Goal: Task Accomplishment & Management: Manage account settings

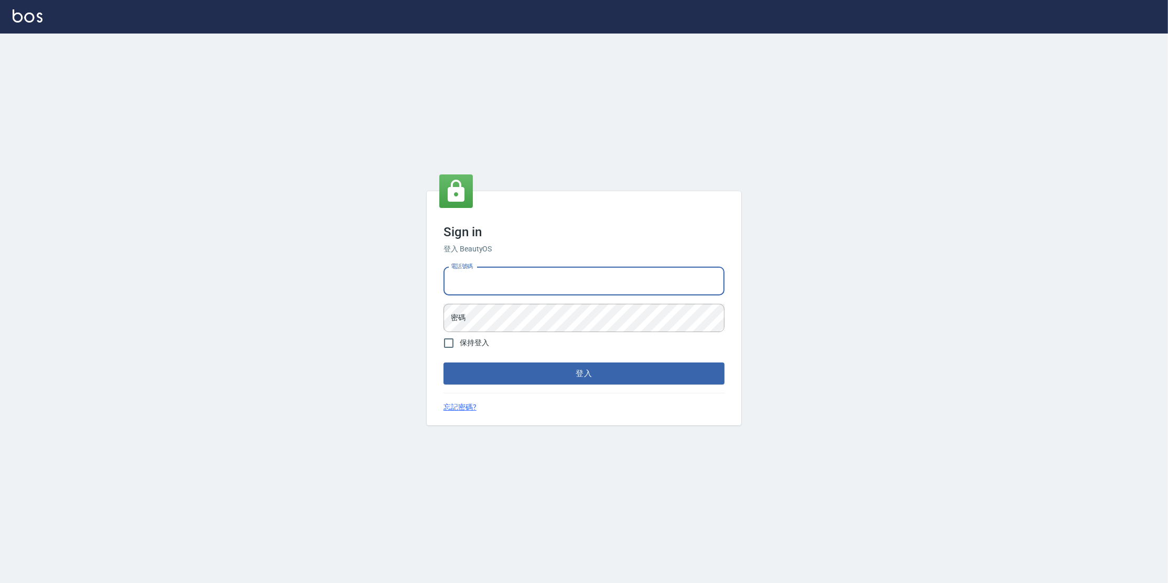
click at [549, 281] on input "電話號碼" at bounding box center [583, 281] width 281 height 28
type input "0963199014"
click at [443, 363] on button "登入" at bounding box center [583, 374] width 281 height 22
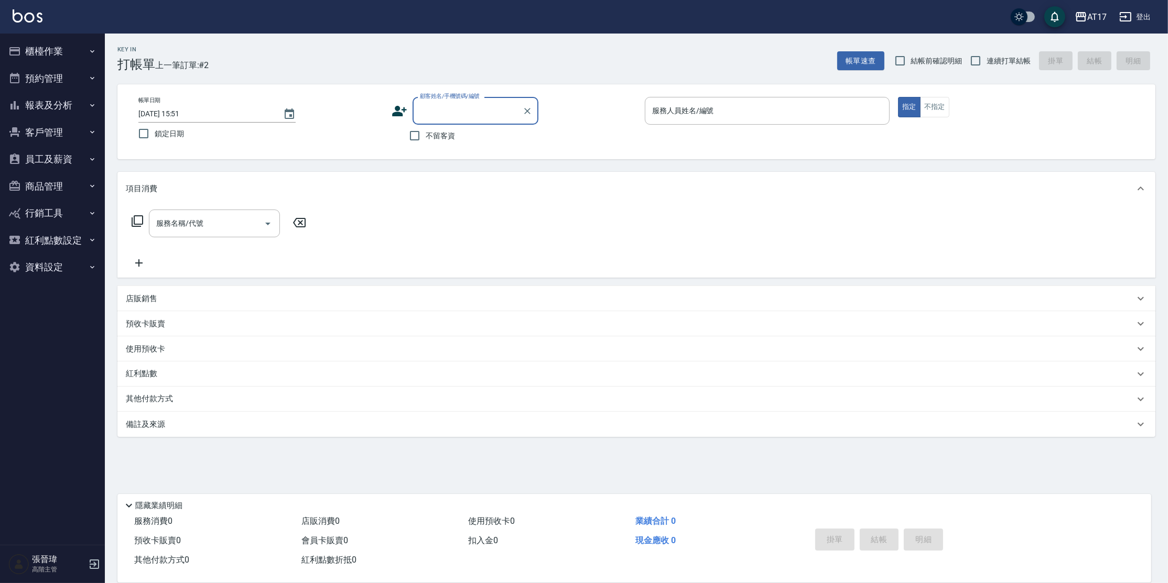
click at [57, 159] on button "員工及薪資" at bounding box center [52, 159] width 96 height 27
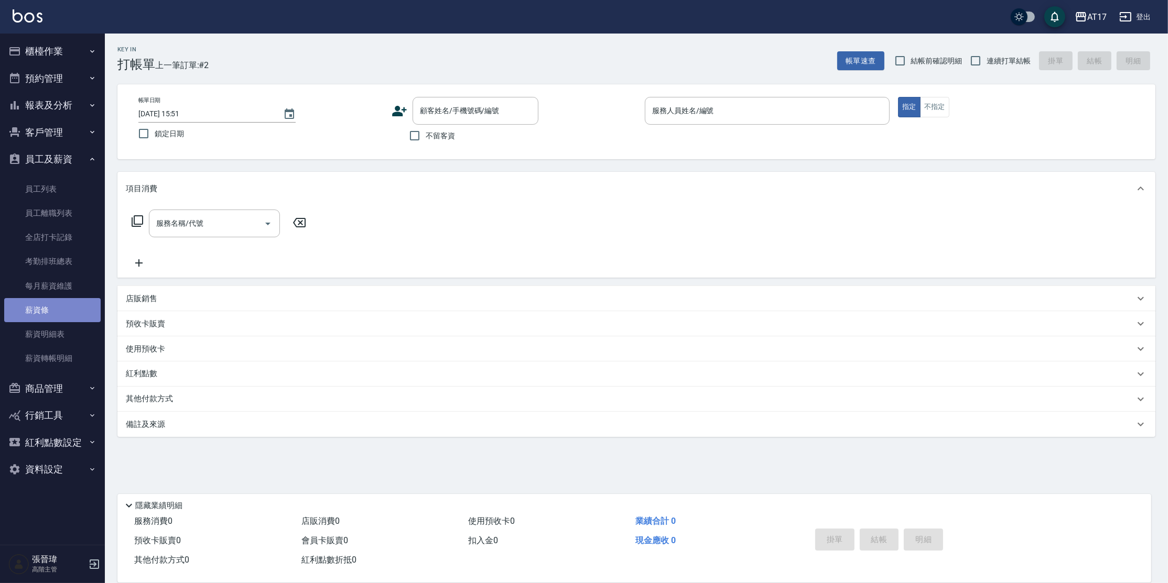
click at [73, 305] on link "薪資條" at bounding box center [52, 310] width 96 height 24
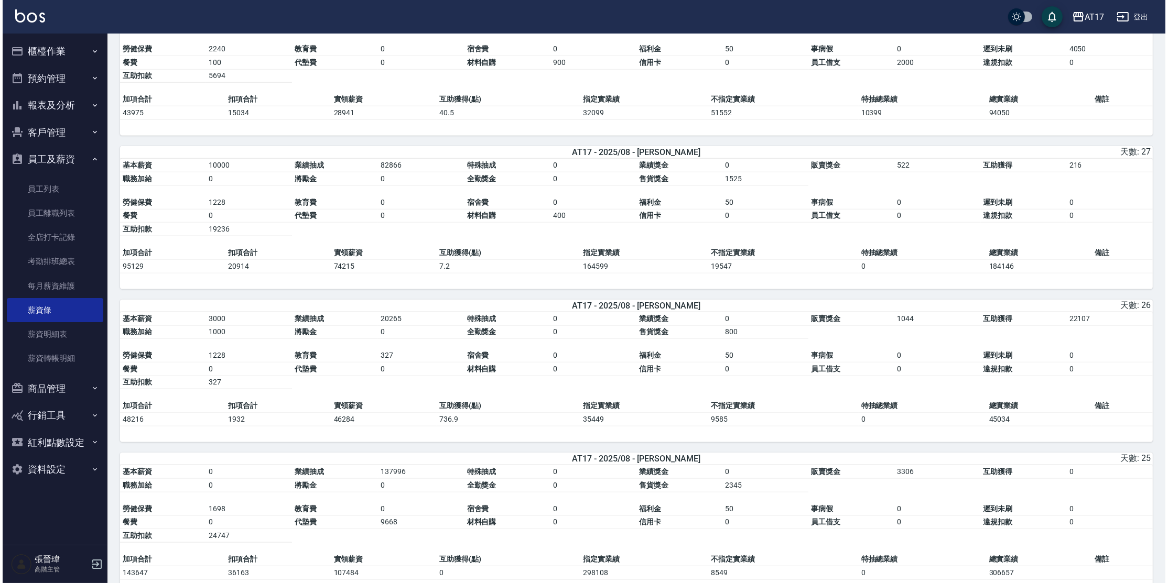
scroll to position [1682, 0]
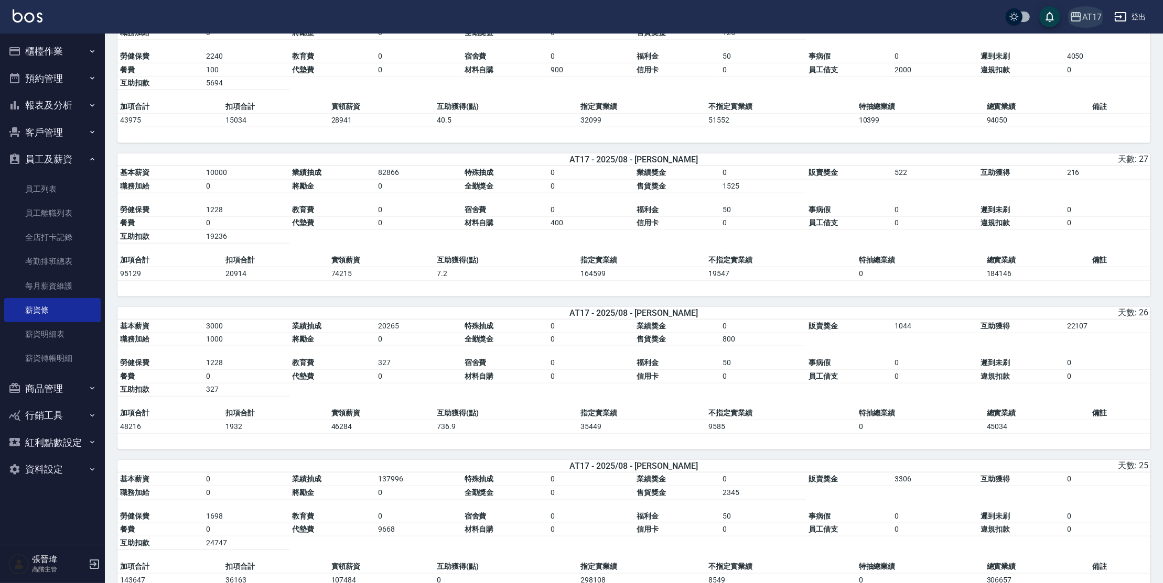
click at [1081, 16] on icon "button" at bounding box center [1075, 16] width 13 height 13
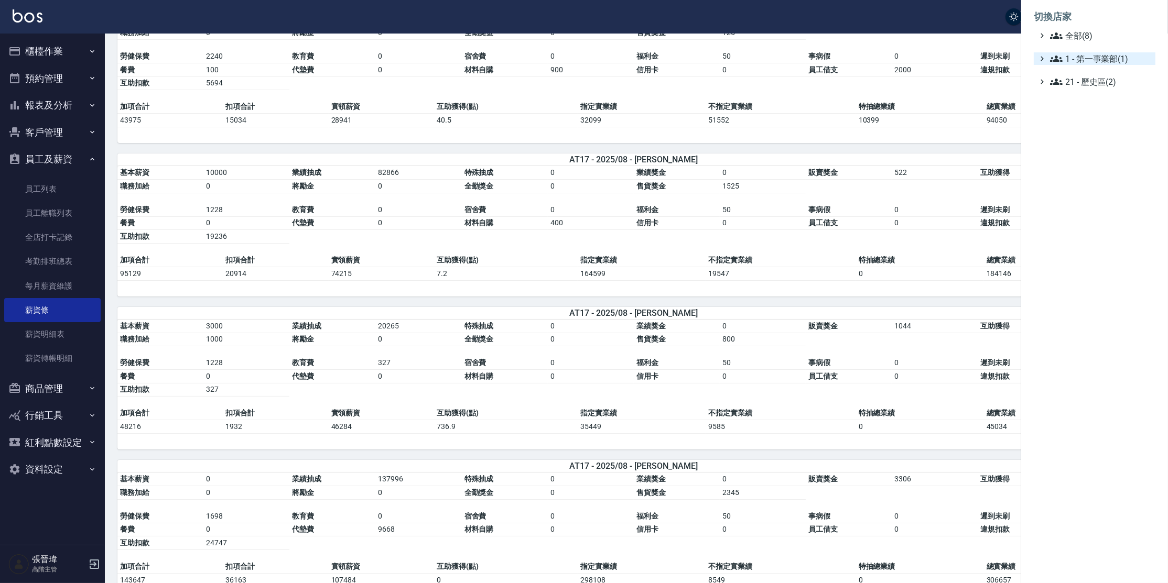
click at [1107, 57] on span "1 - 第一事業部(1)" at bounding box center [1100, 58] width 101 height 13
click at [1102, 77] on span "1.08 - 張晉瑋(6)" at bounding box center [1106, 71] width 91 height 13
click at [1101, 159] on span "上越鉑客" at bounding box center [1107, 161] width 87 height 13
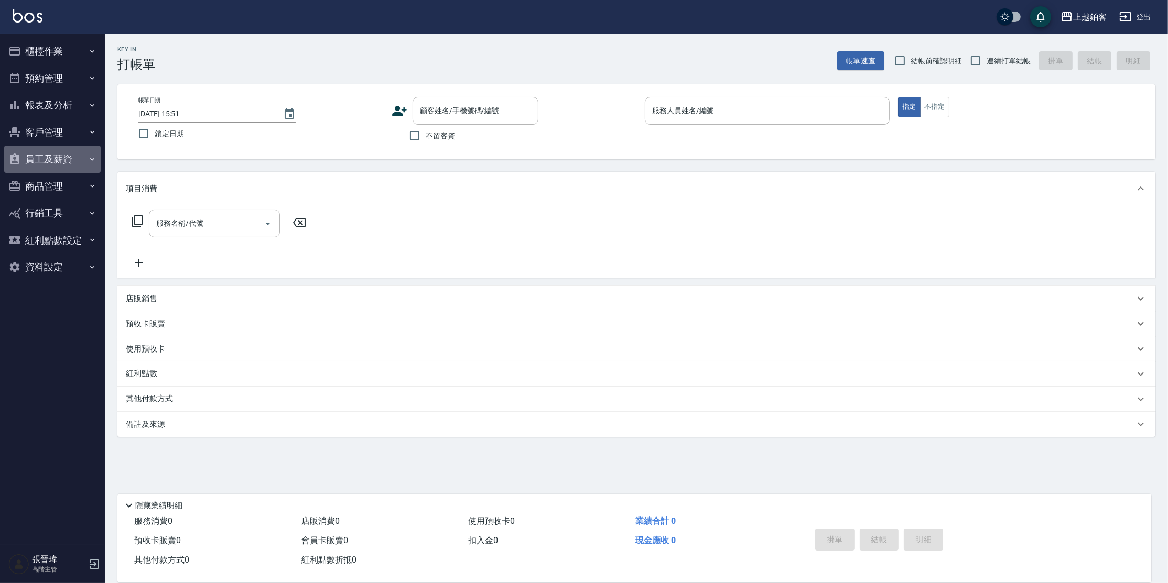
click at [57, 164] on button "員工及薪資" at bounding box center [52, 159] width 96 height 27
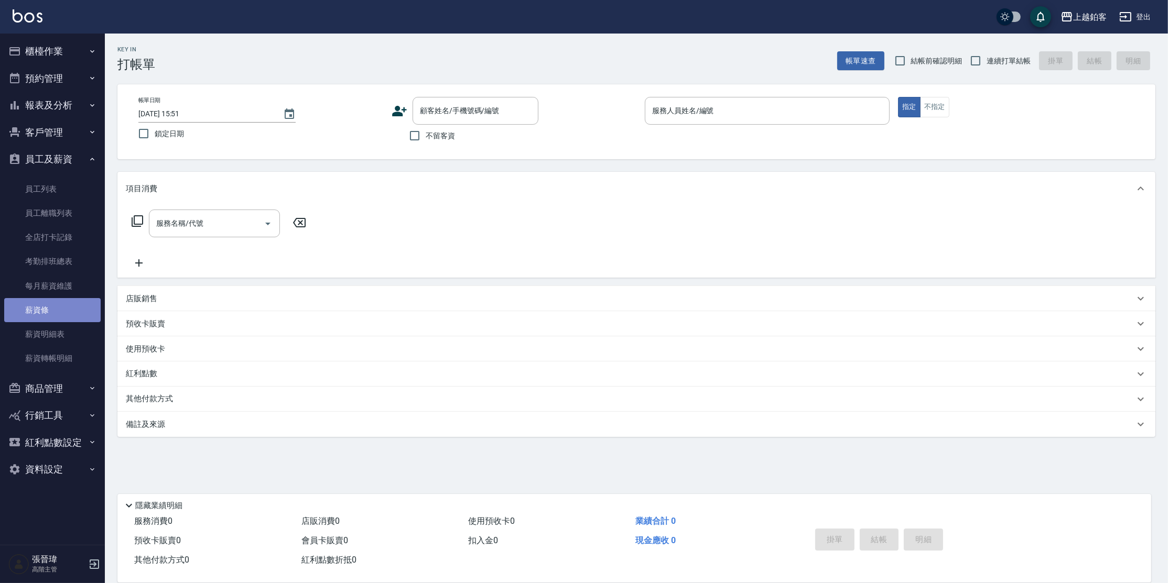
click at [70, 319] on link "薪資條" at bounding box center [52, 310] width 96 height 24
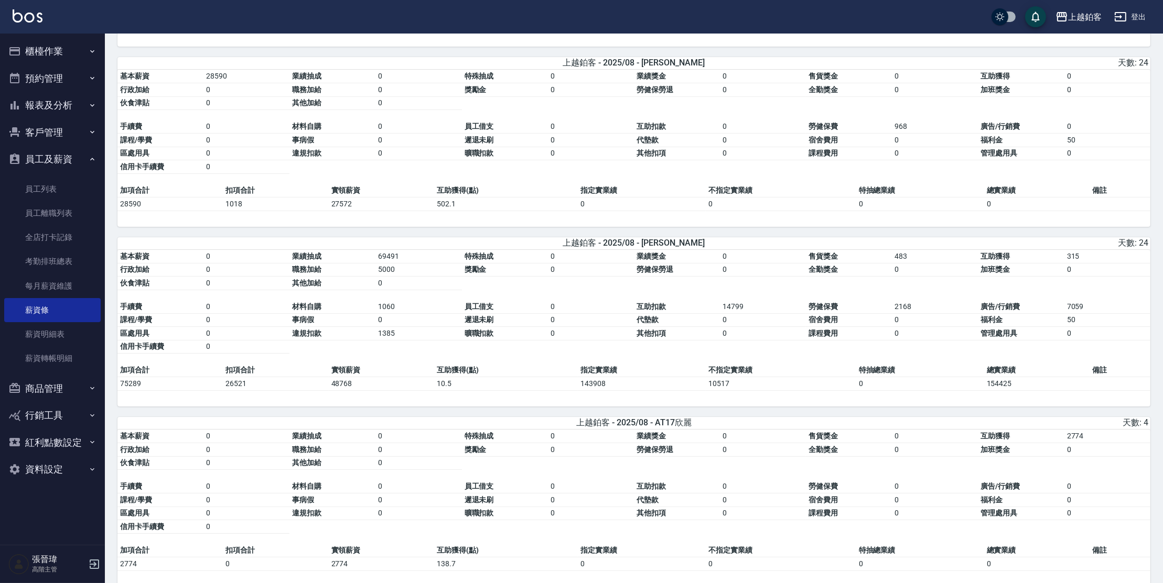
scroll to position [265, 0]
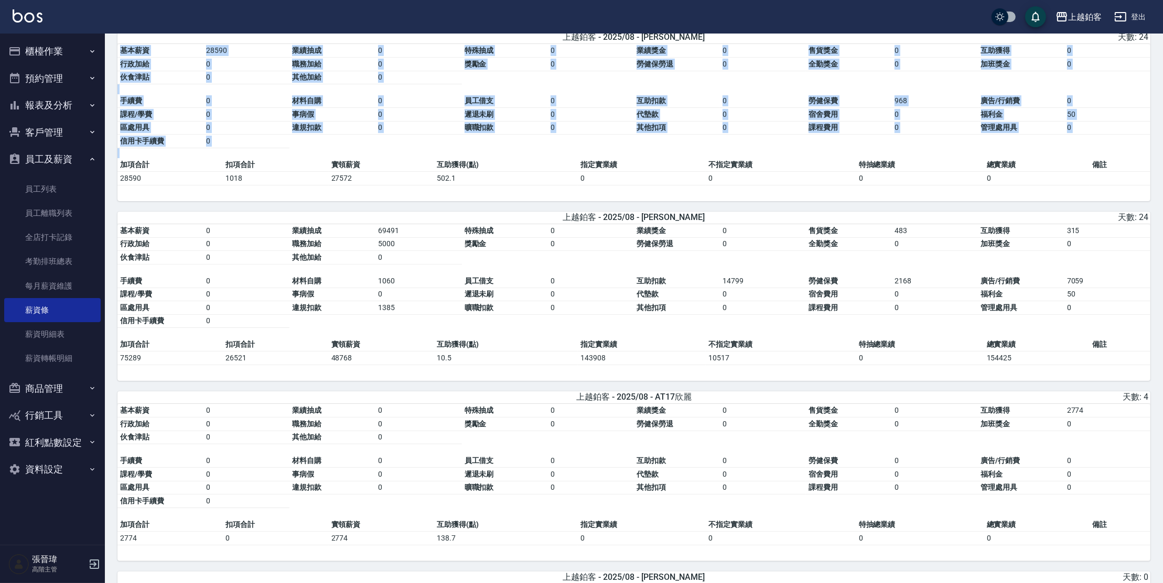
drag, startPoint x: 1162, startPoint y: 162, endPoint x: 1160, endPoint y: 115, distance: 46.7
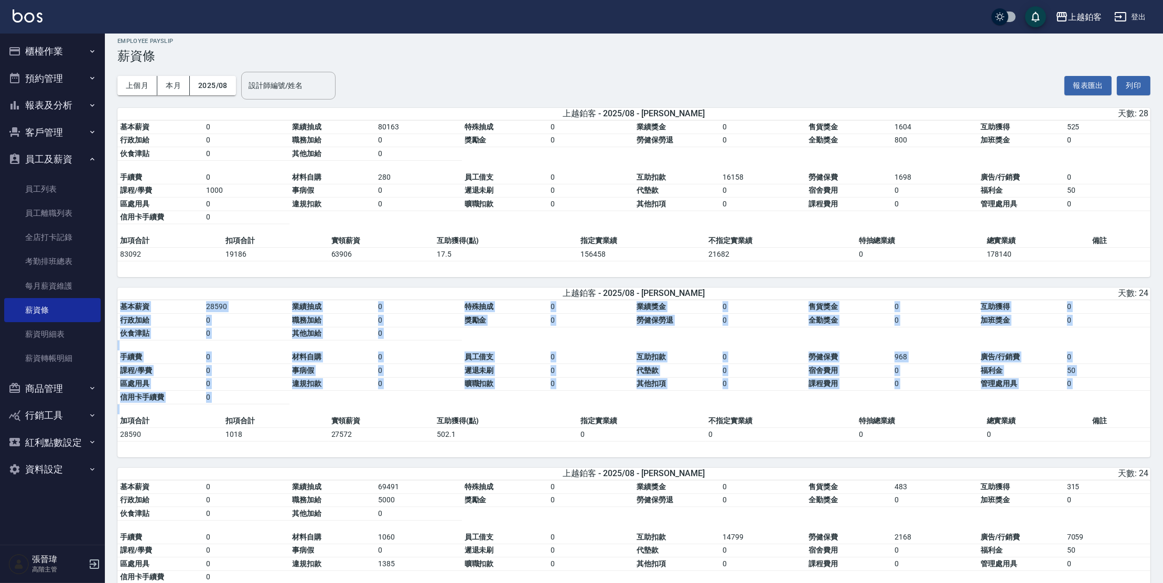
scroll to position [0, 0]
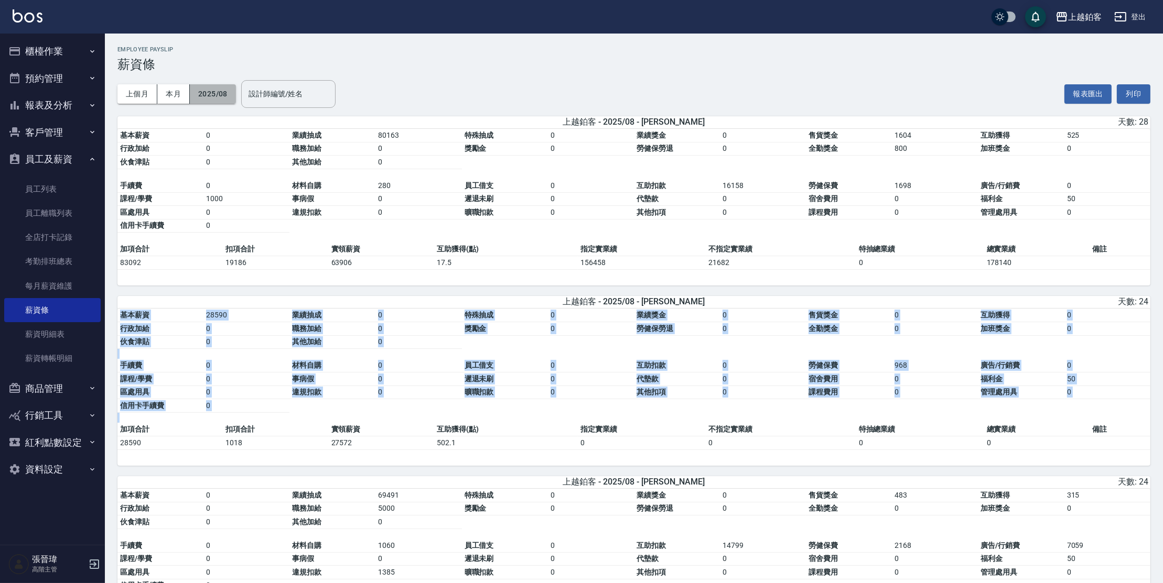
click at [210, 95] on button "2025/08" at bounding box center [213, 93] width 46 height 19
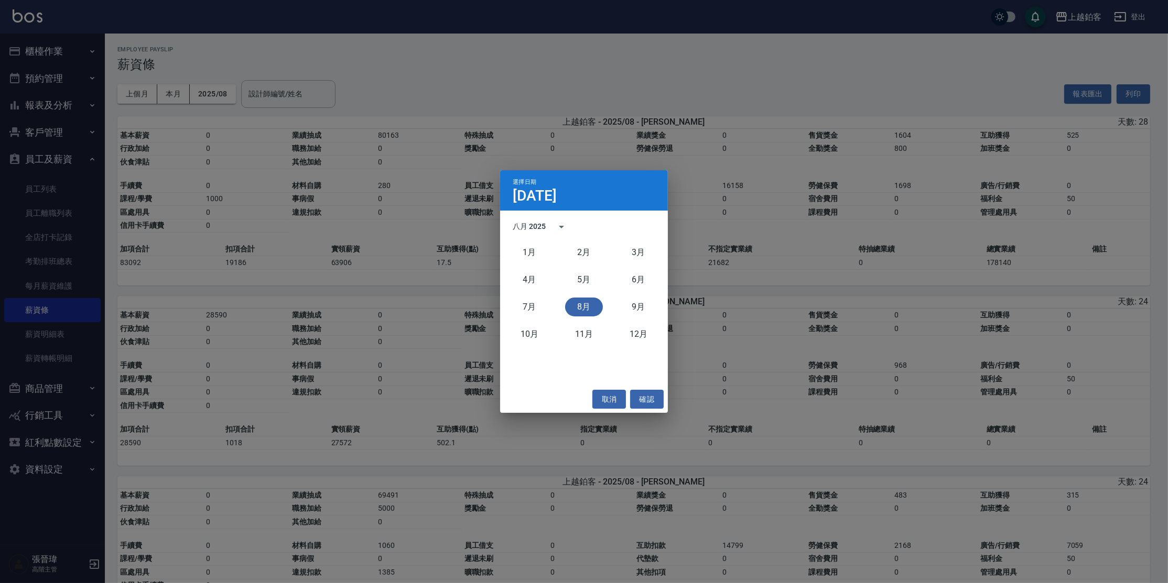
click at [318, 96] on div "選擇日期 8月12日 八月 2025 1月 2月 3月 4月 5月 6月 7月 8月 9月 10月 11月 12月 取消 確認" at bounding box center [584, 291] width 1168 height 583
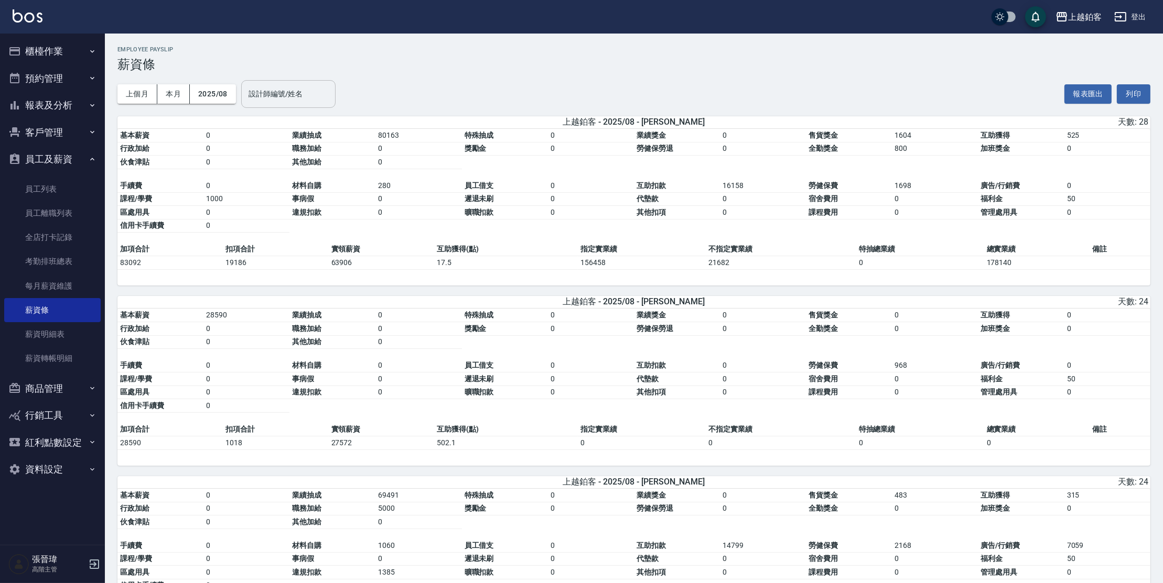
click at [318, 95] on input "設計師編號/姓名" at bounding box center [288, 94] width 85 height 18
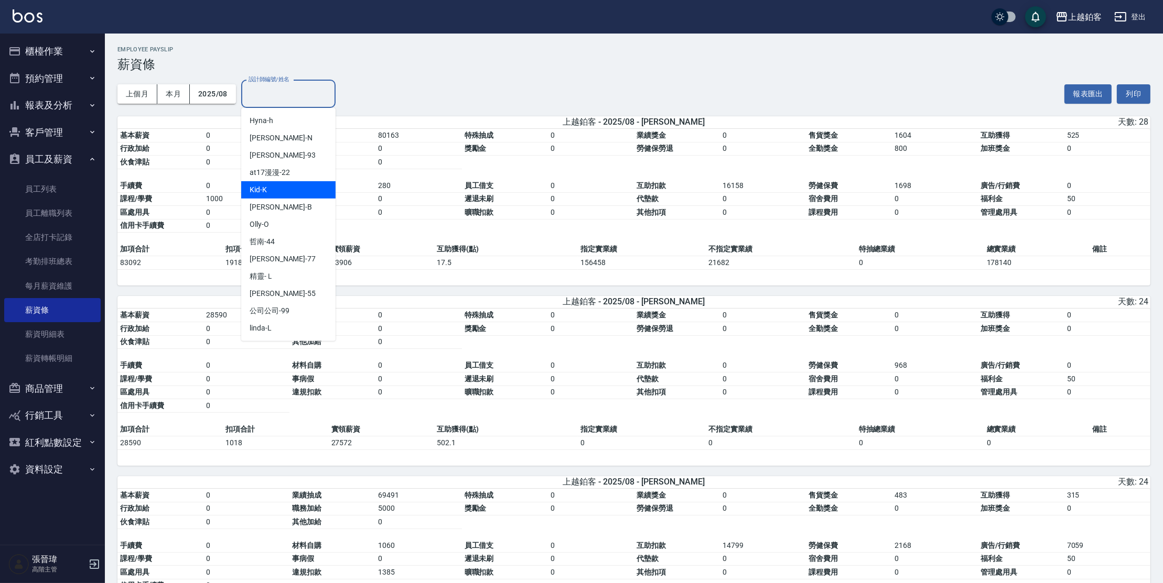
click at [254, 190] on span "Kid" at bounding box center [255, 190] width 10 height 11
type input "Kid-K"
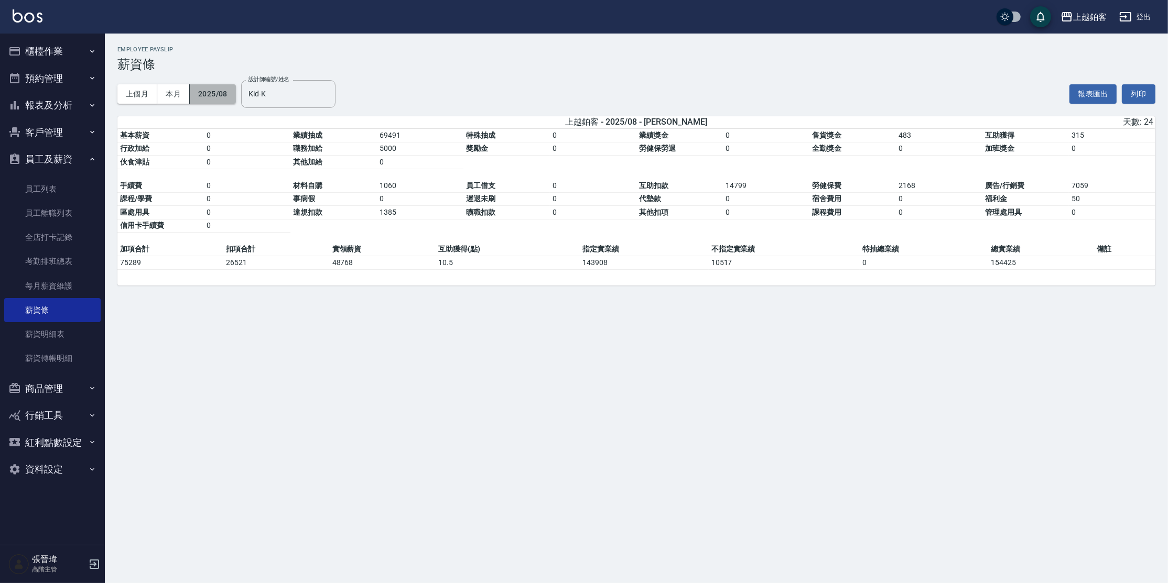
click at [229, 93] on button "2025/08" at bounding box center [213, 93] width 46 height 19
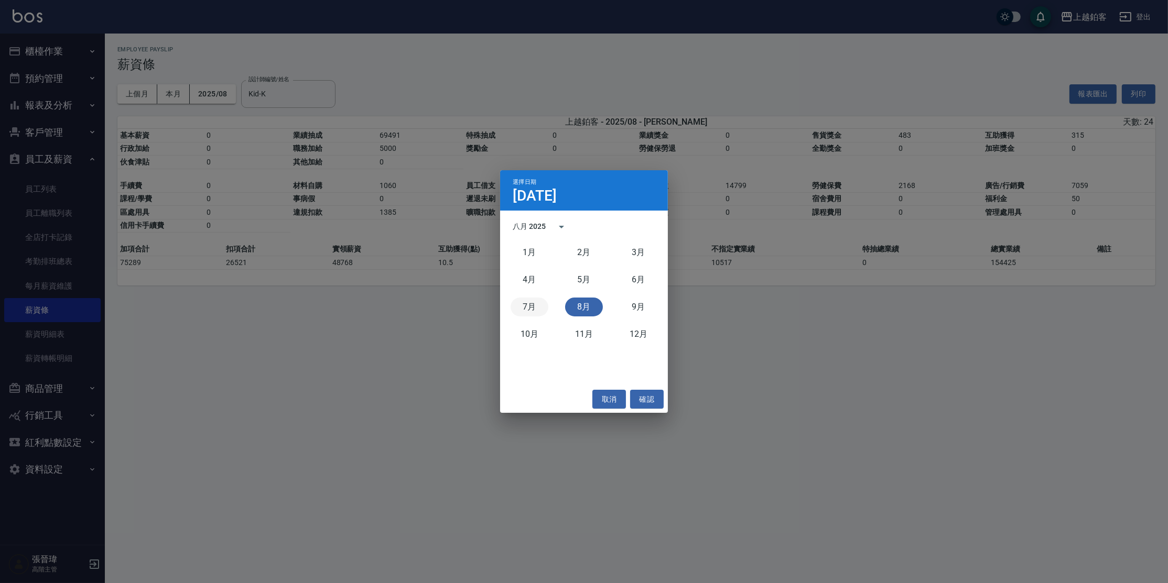
click at [531, 311] on button "7月" at bounding box center [530, 307] width 38 height 19
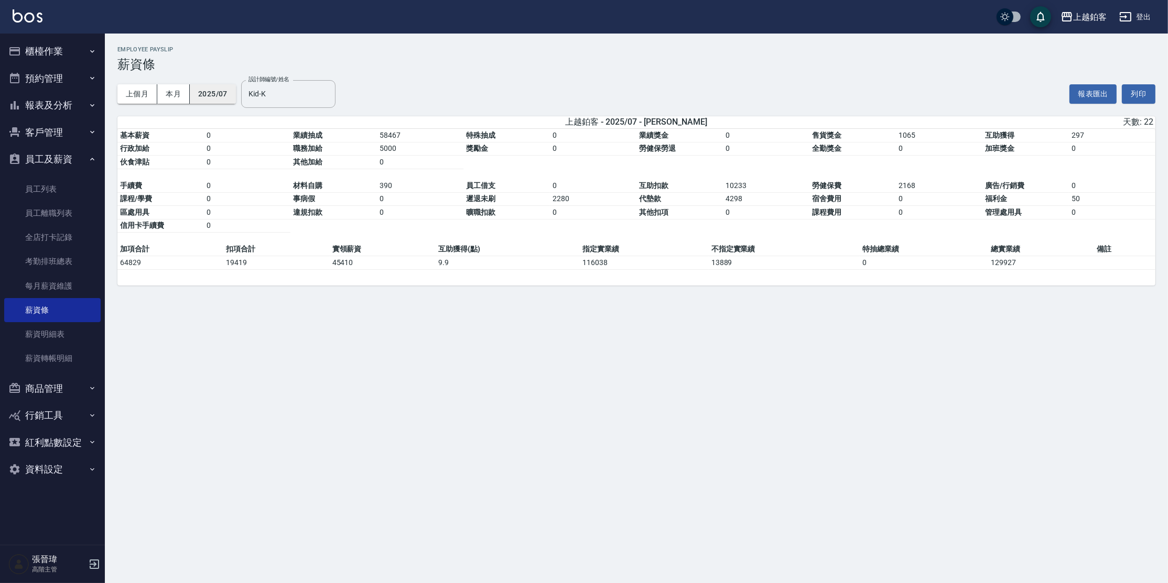
click at [222, 97] on button "2025/07" at bounding box center [213, 93] width 46 height 19
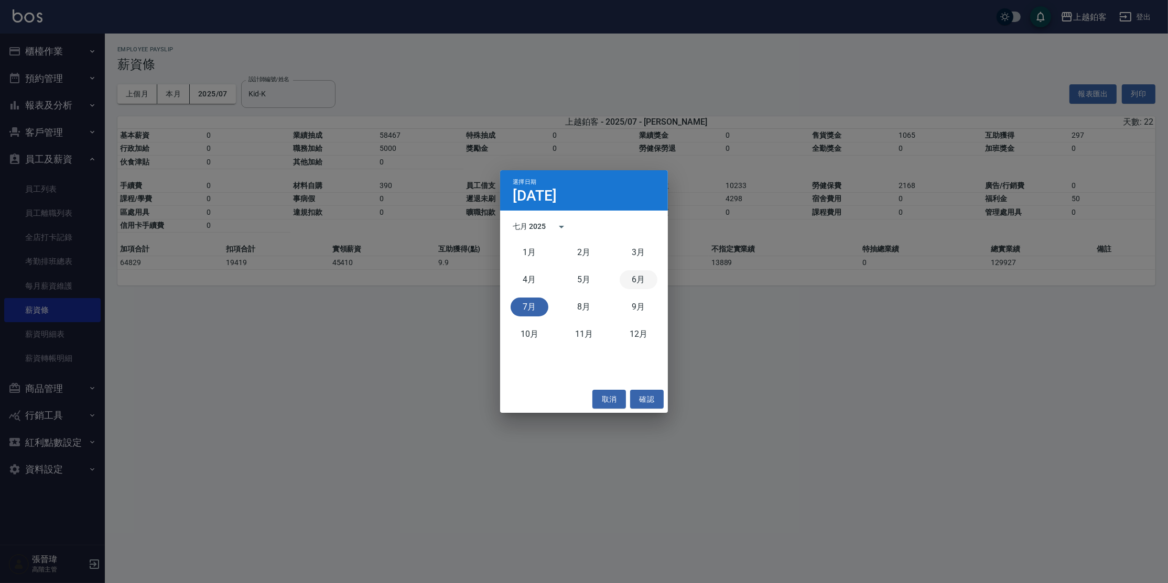
click at [637, 282] on button "6月" at bounding box center [639, 280] width 38 height 19
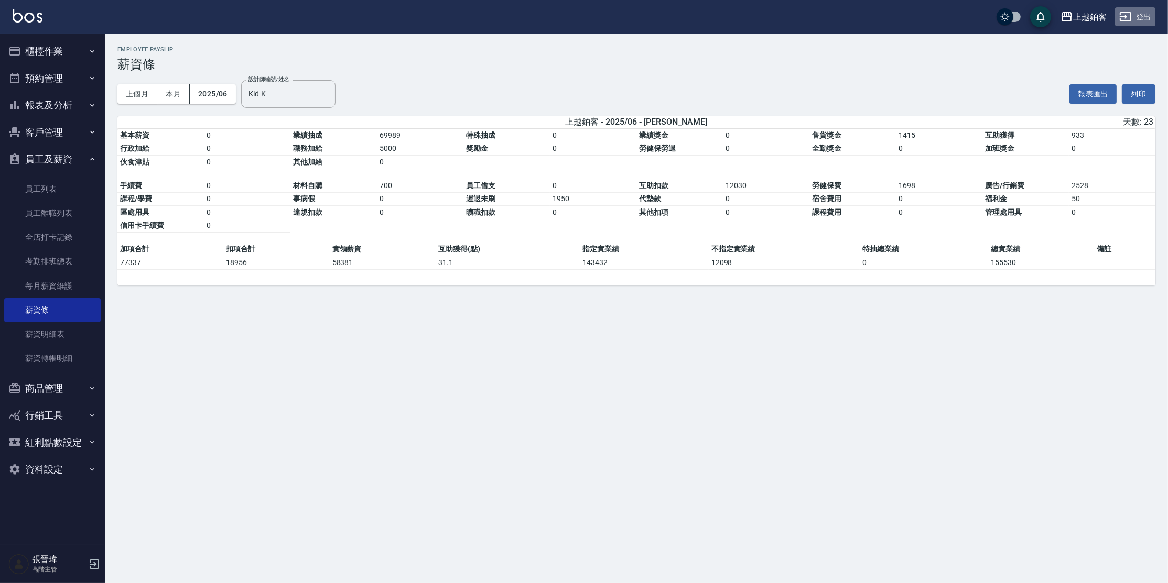
click at [1124, 16] on icon "button" at bounding box center [1125, 16] width 13 height 13
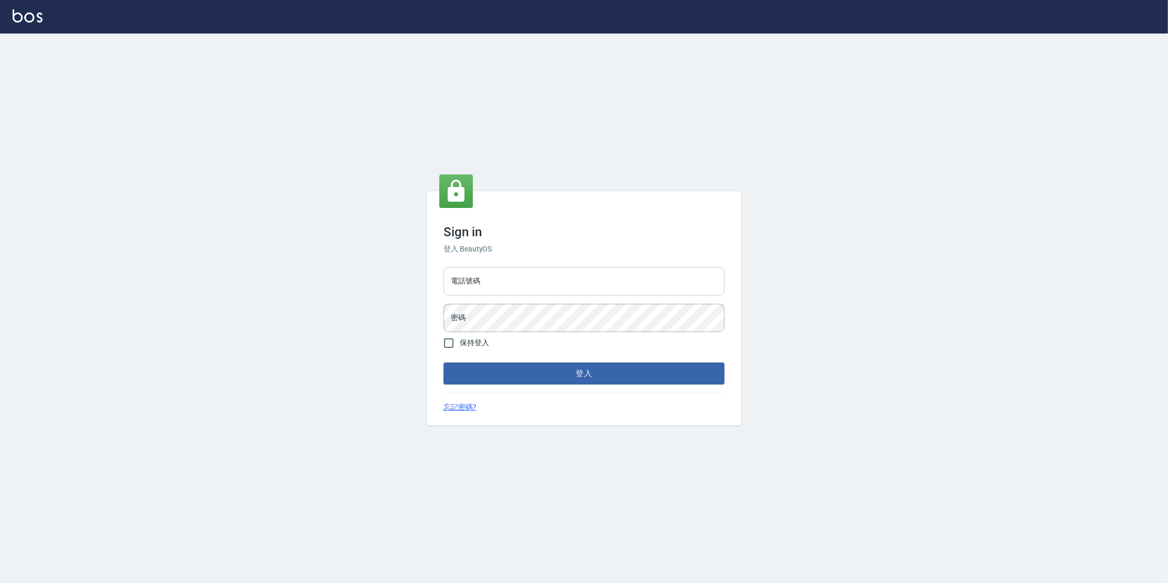
click at [665, 283] on input "電話號碼" at bounding box center [583, 281] width 281 height 28
type input "0963199014"
click at [443, 363] on button "登入" at bounding box center [583, 374] width 281 height 22
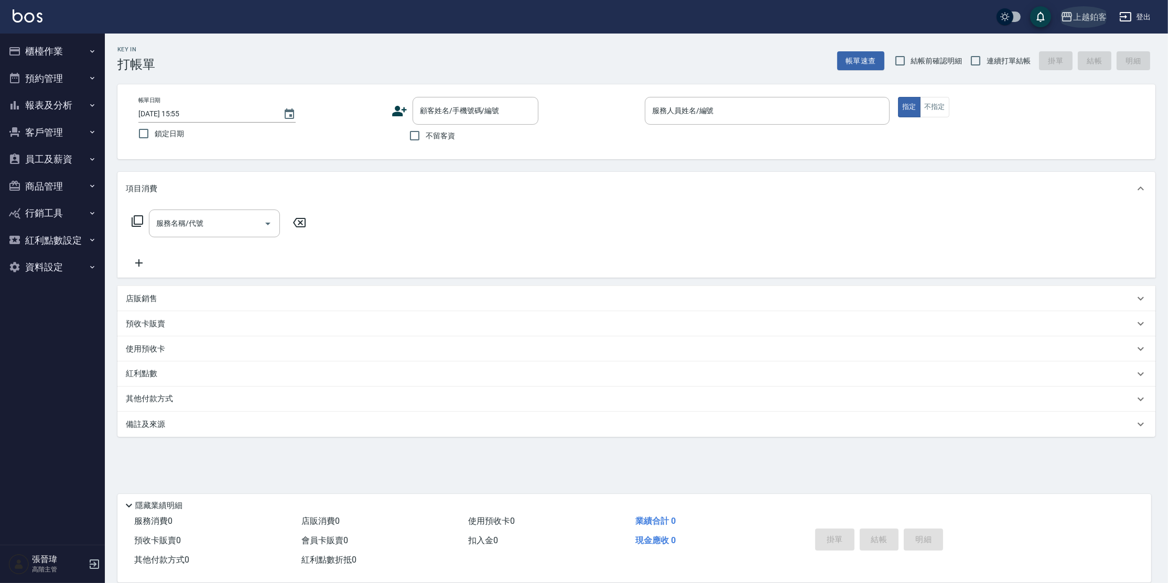
click at [1091, 9] on button "上越鉑客" at bounding box center [1083, 16] width 55 height 21
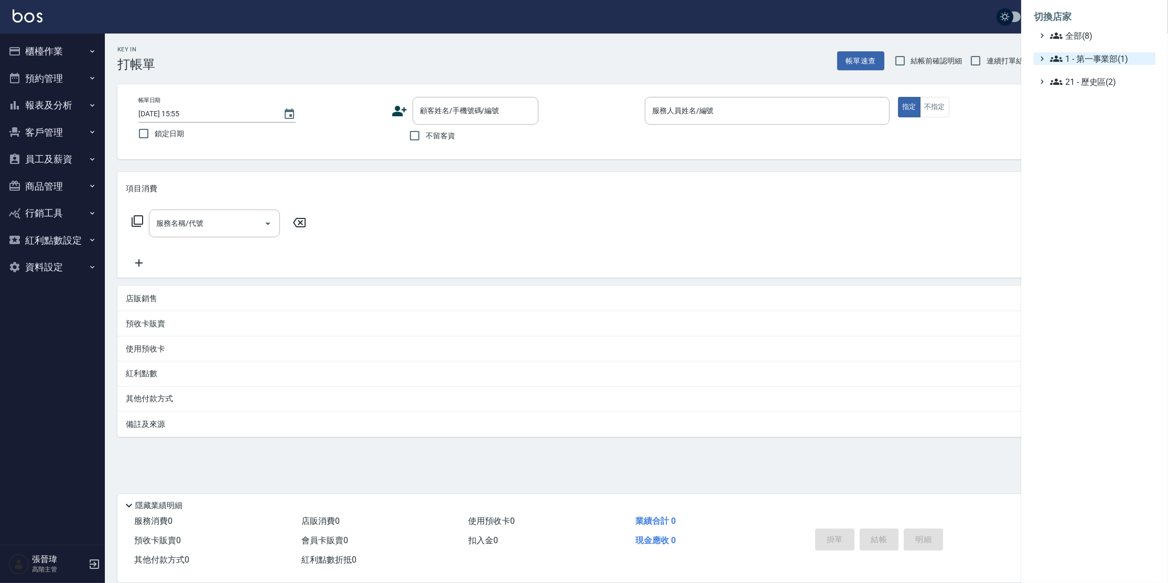
click at [1093, 58] on span "1 - 第一事業部(1)" at bounding box center [1100, 58] width 101 height 13
click at [1095, 78] on ul "全部(8) 1 - 第一事業部(1) 1.08 - 張晉瑋(6) 21 - 歷史區(2)" at bounding box center [1095, 64] width 122 height 71
click at [1095, 75] on span "1.08 - 張晉瑋(6)" at bounding box center [1106, 71] width 91 height 13
click at [1094, 103] on span "AT17" at bounding box center [1107, 100] width 87 height 13
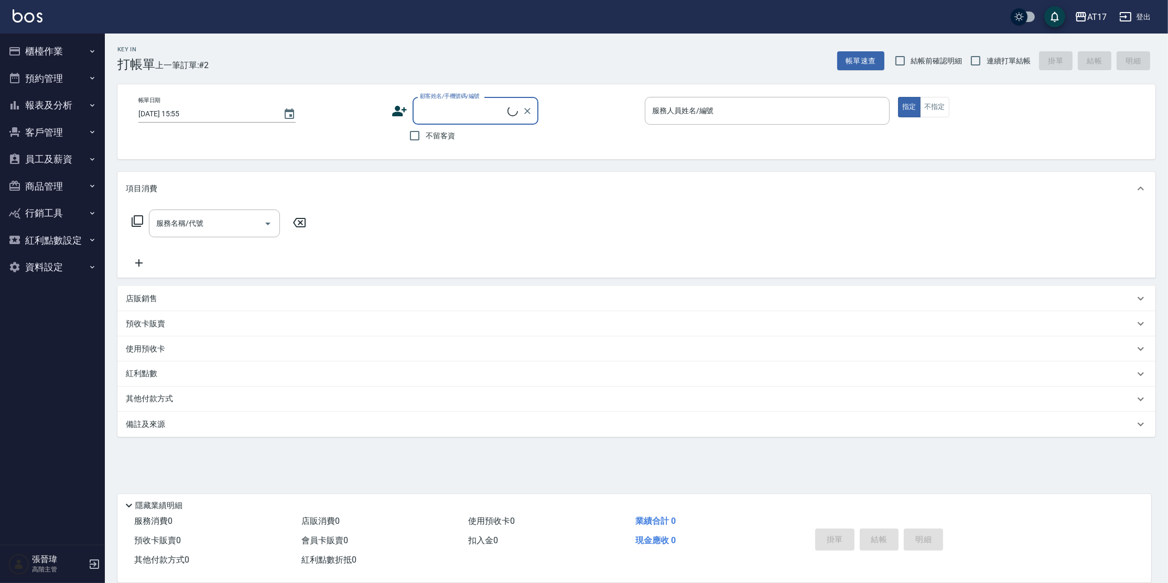
click at [40, 147] on button "員工及薪資" at bounding box center [52, 159] width 96 height 27
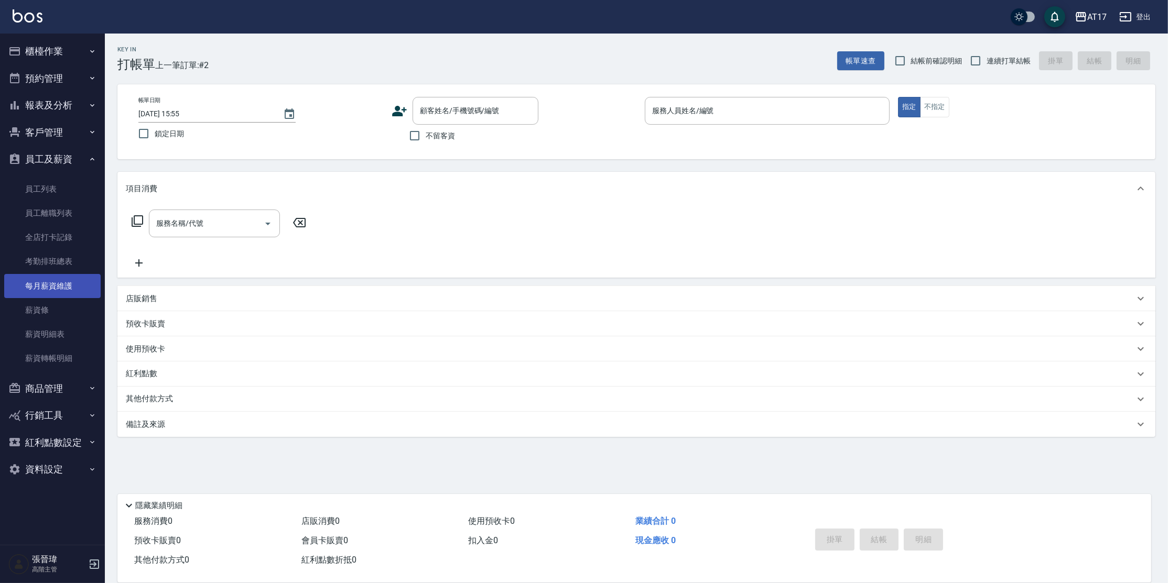
click at [67, 280] on link "每月薪資維護" at bounding box center [52, 286] width 96 height 24
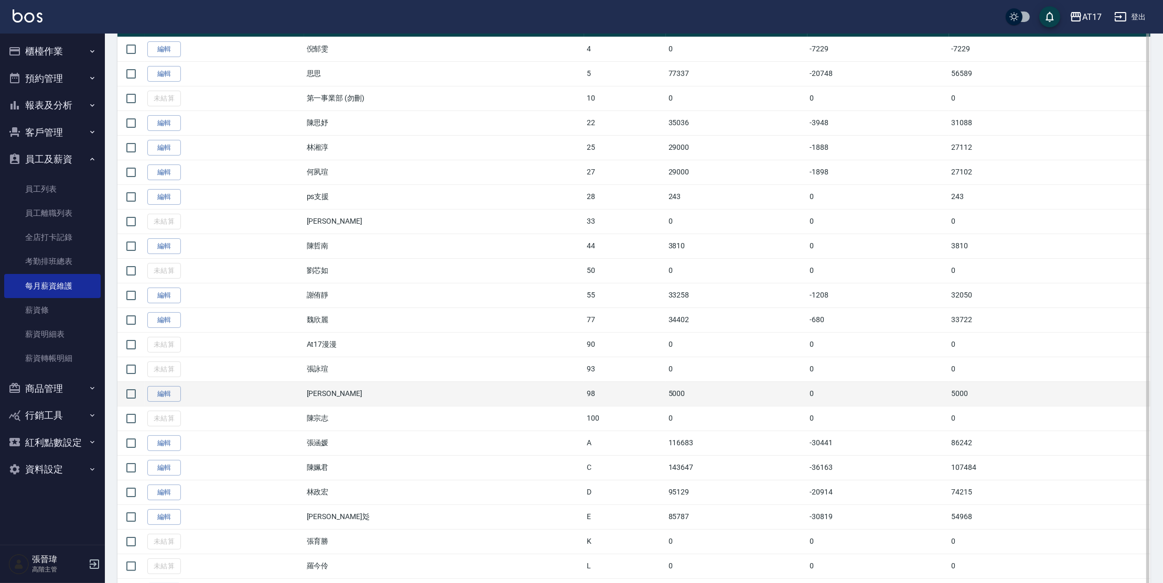
scroll to position [239, 0]
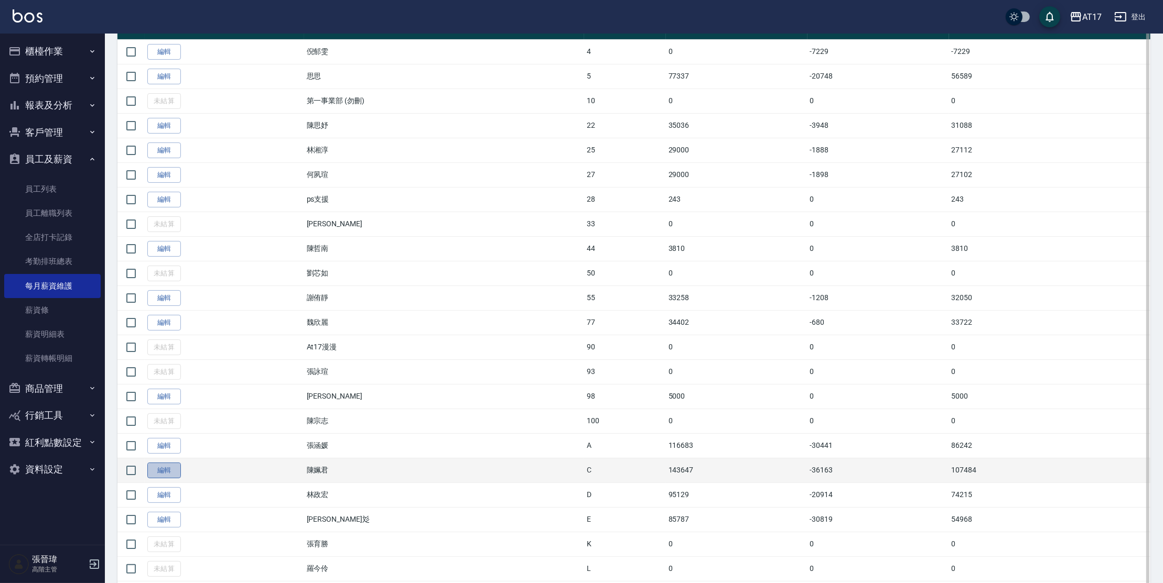
click at [171, 471] on link "編輯" at bounding box center [164, 471] width 34 height 16
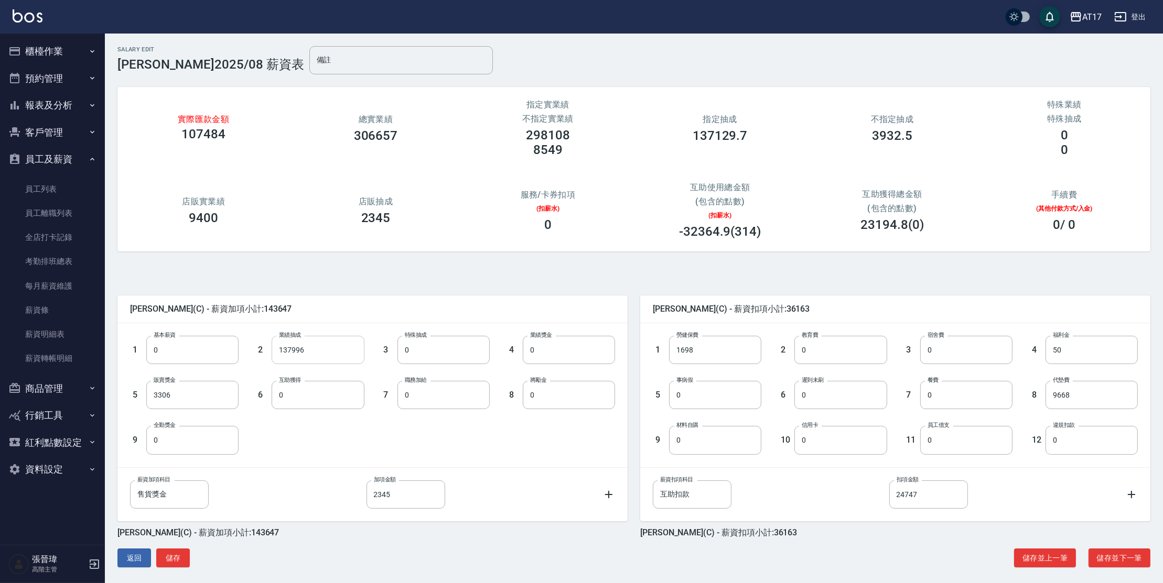
click at [310, 354] on input "137996" at bounding box center [318, 350] width 92 height 28
type input "141062"
click at [954, 494] on input "24747" at bounding box center [928, 495] width 79 height 28
type input "21681"
click at [1109, 569] on div "陳姵君 (C) - 薪資加項小計:146713 1 基本薪資 0 基本薪資 2 業績抽成 141062 業績抽成 3 特殊抽成 0 特殊抽成 4 業績獎金 0…" at bounding box center [629, 421] width 1041 height 314
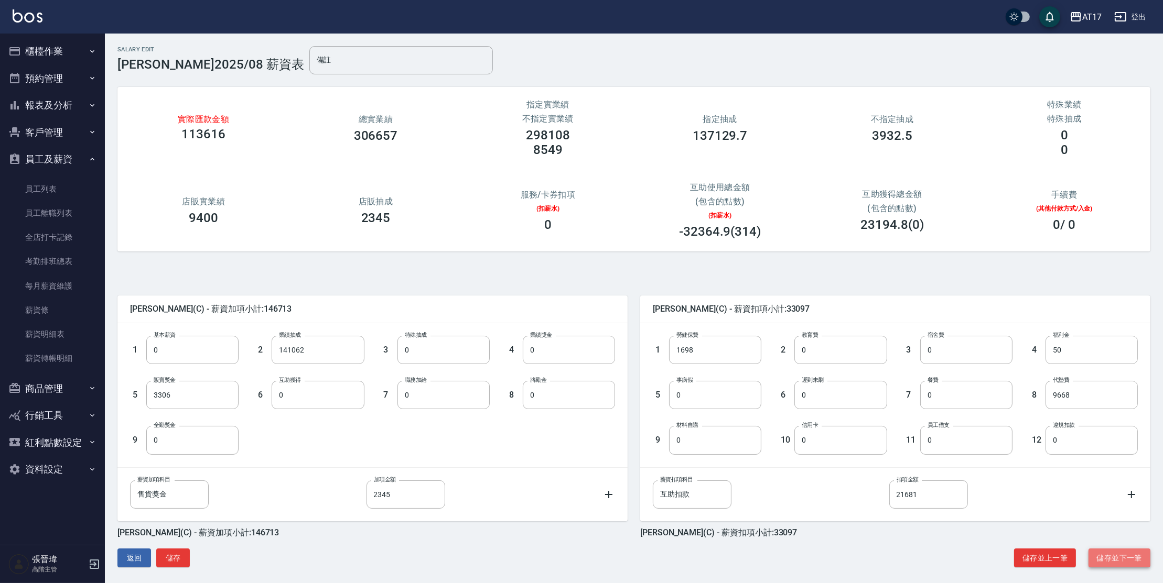
click at [1118, 554] on button "儲存並下一筆" at bounding box center [1119, 558] width 62 height 19
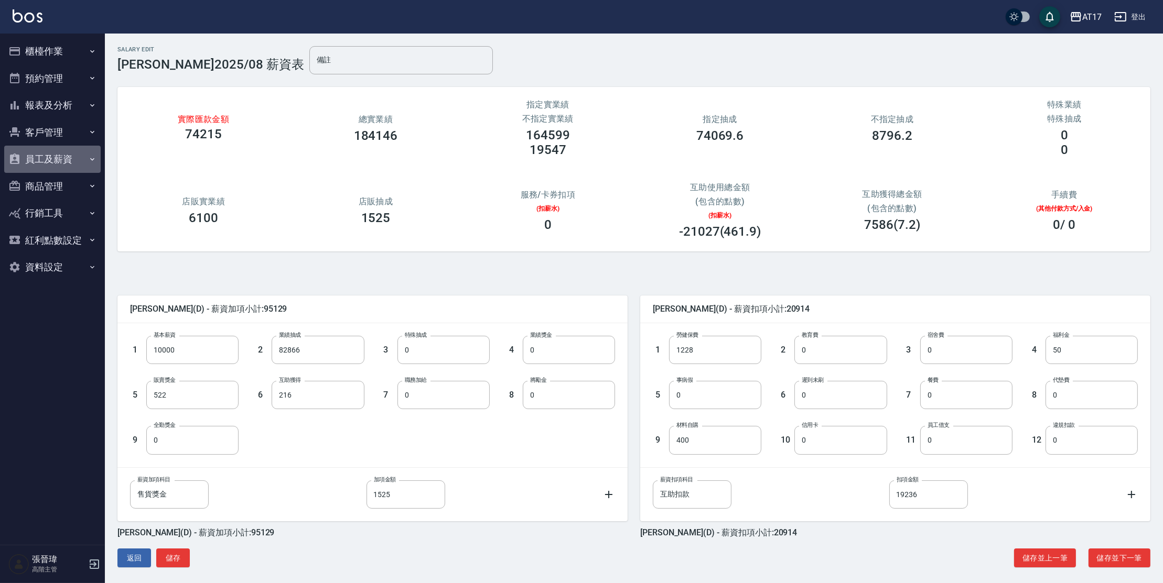
click at [59, 159] on button "員工及薪資" at bounding box center [52, 159] width 96 height 27
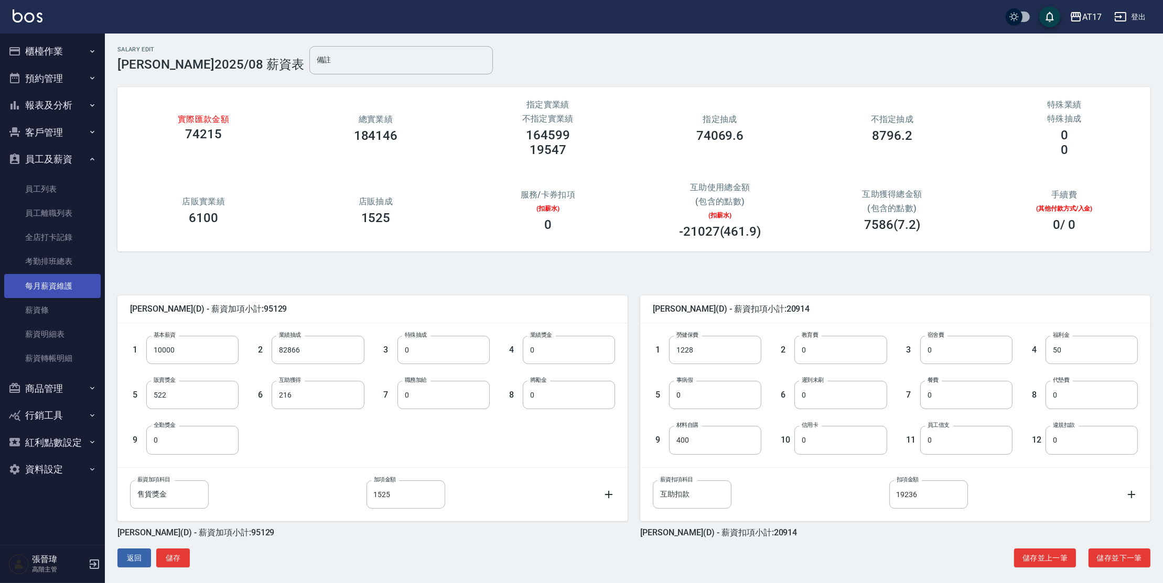
click at [59, 285] on link "每月薪資維護" at bounding box center [52, 286] width 96 height 24
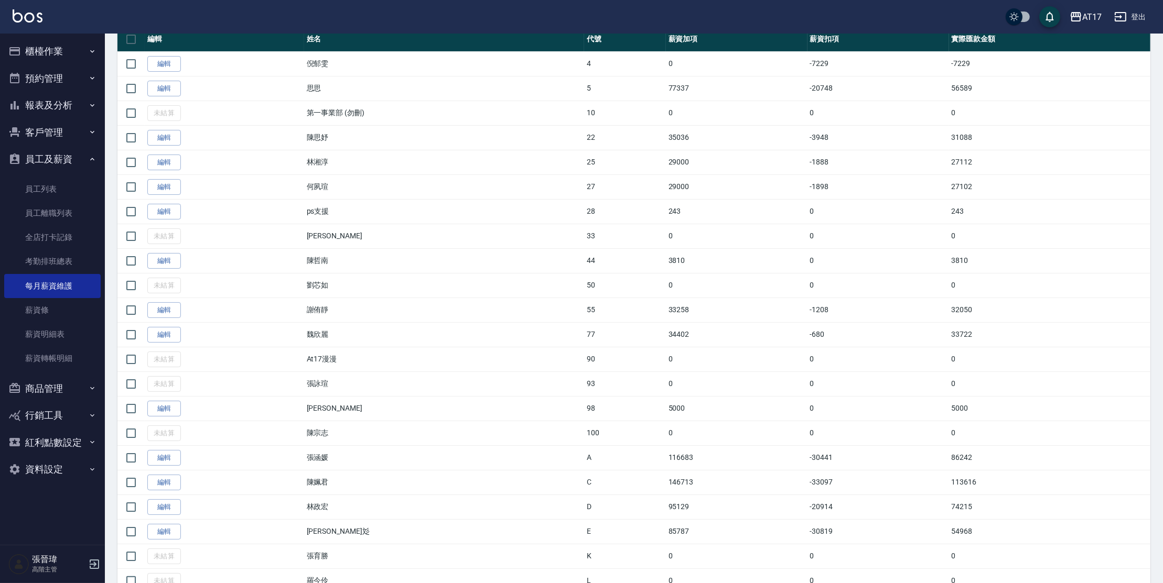
scroll to position [234, 0]
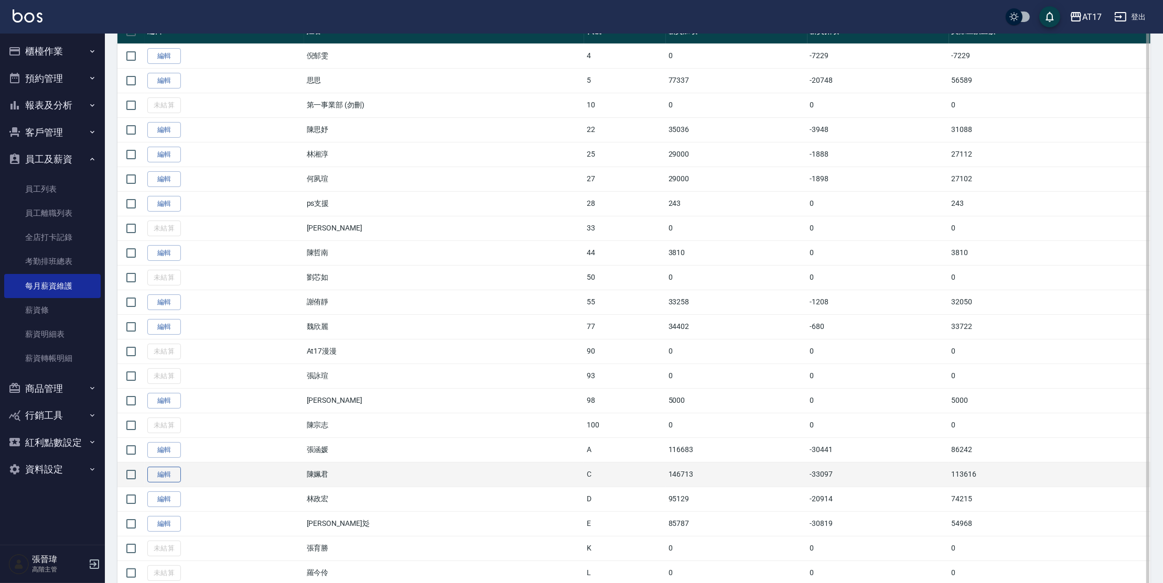
click at [153, 470] on link "編輯" at bounding box center [164, 475] width 34 height 16
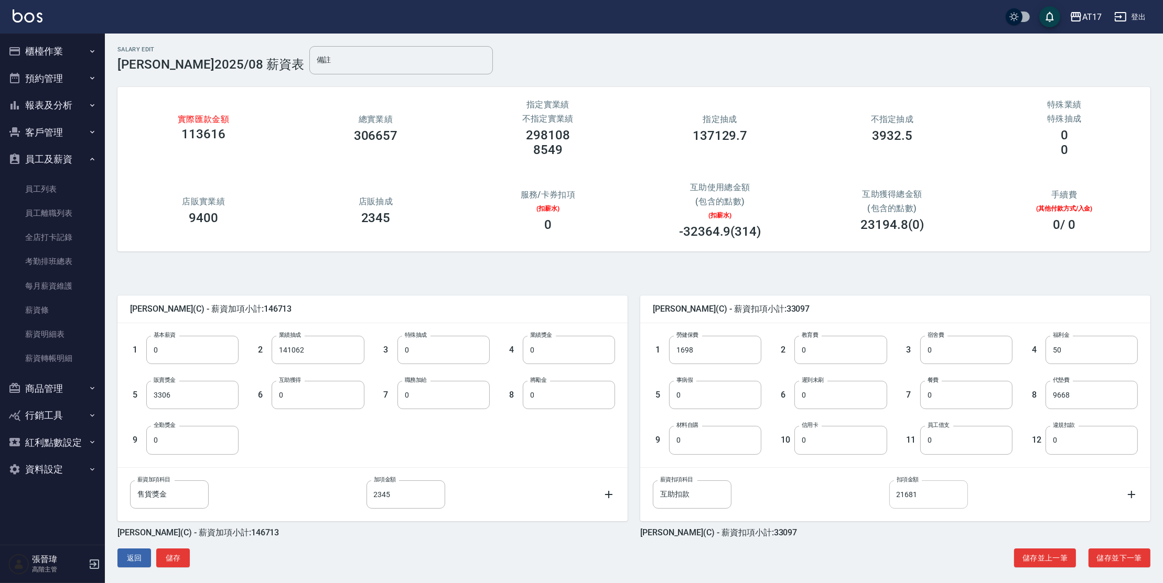
click at [923, 497] on input "21681" at bounding box center [928, 495] width 79 height 28
type input "27183"
click at [1125, 558] on button "儲存並下一筆" at bounding box center [1119, 558] width 62 height 19
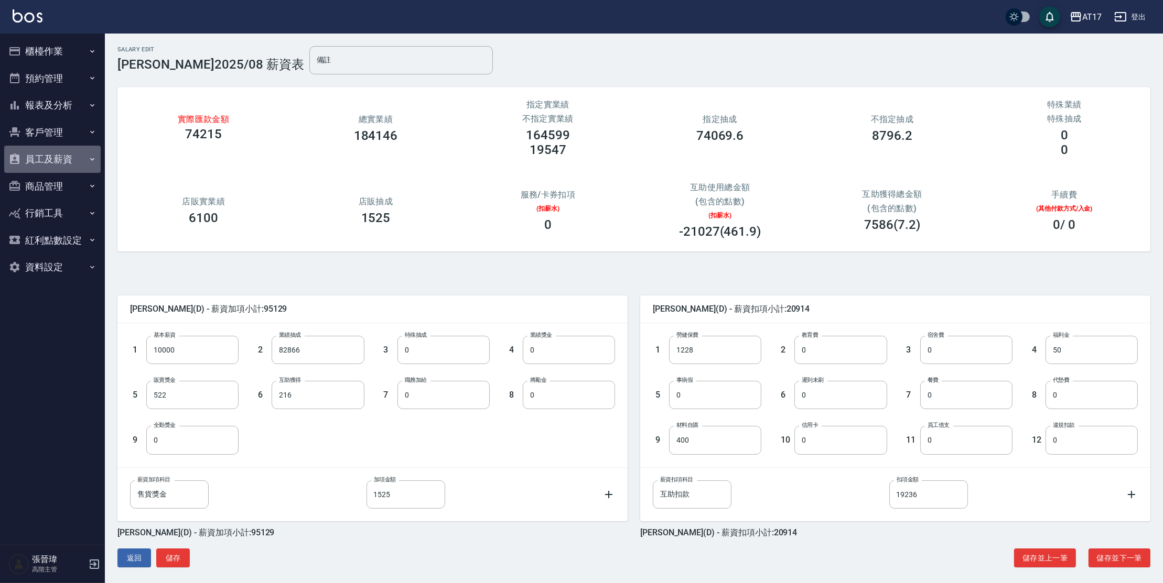
click at [67, 165] on button "員工及薪資" at bounding box center [52, 159] width 96 height 27
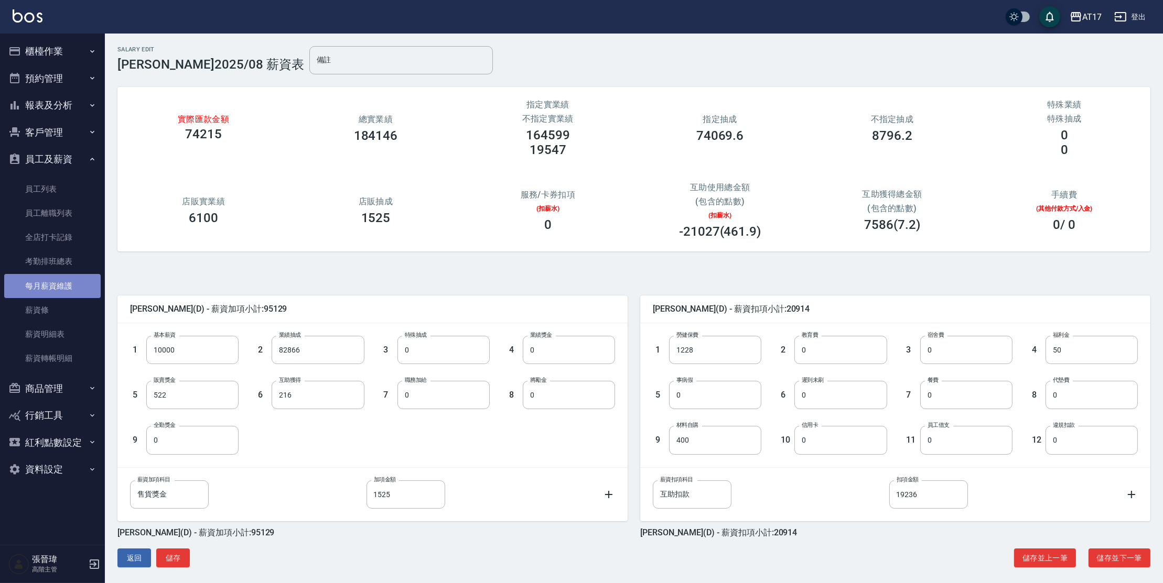
click at [76, 295] on link "每月薪資維護" at bounding box center [52, 286] width 96 height 24
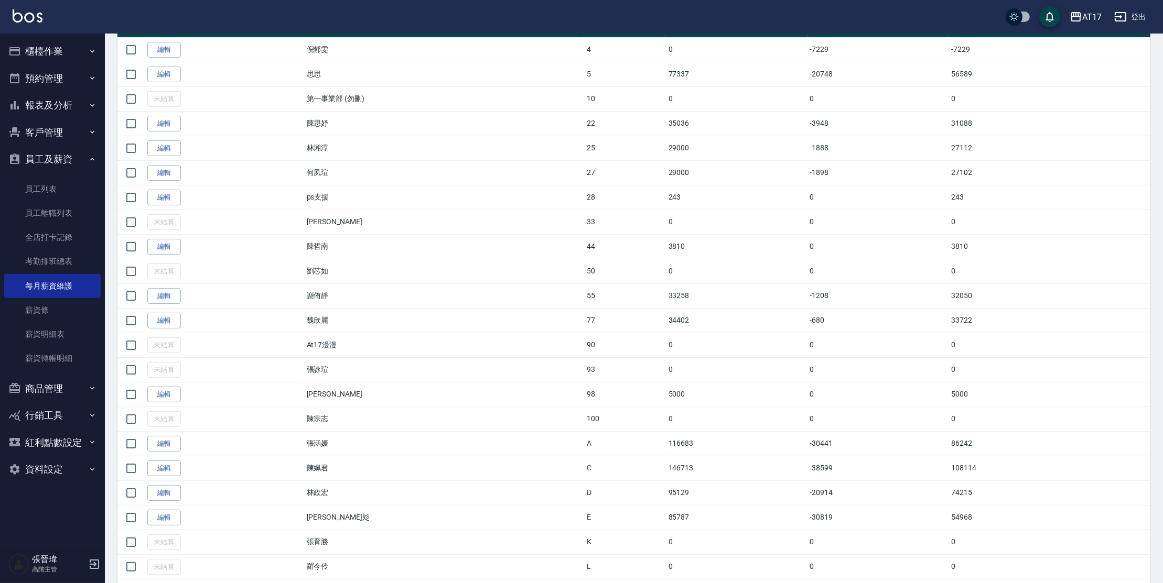
scroll to position [246, 0]
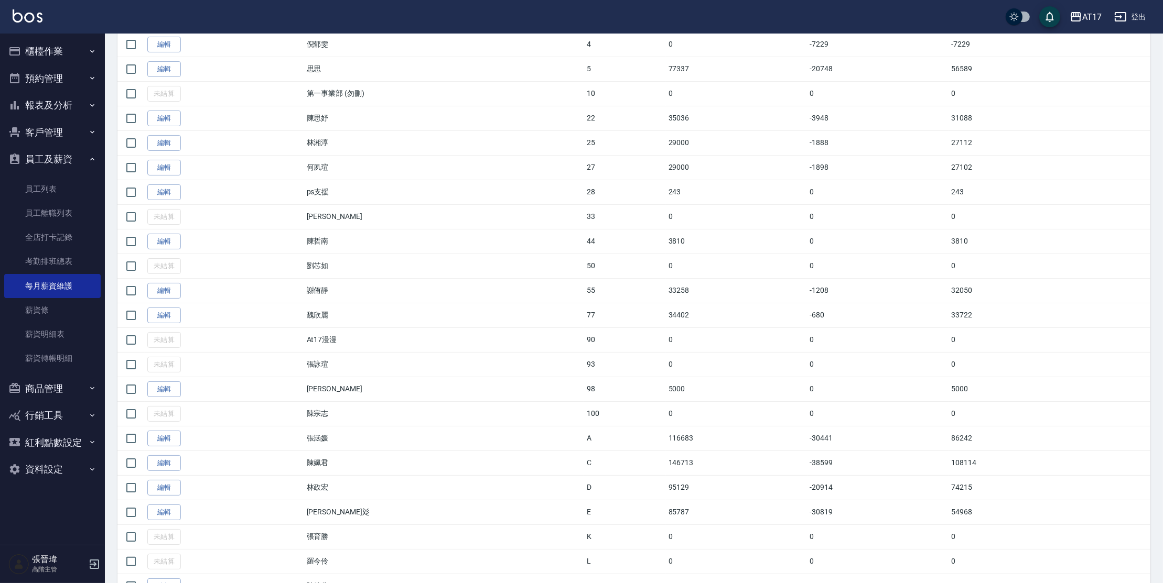
click at [167, 463] on link "編輯" at bounding box center [164, 464] width 34 height 16
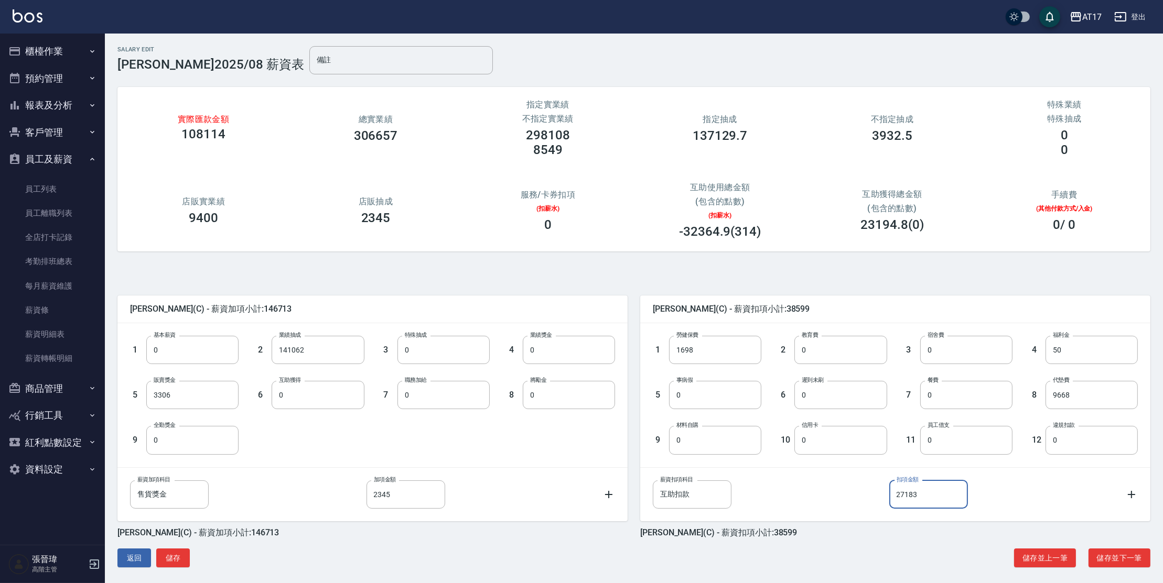
click at [959, 503] on input "27183" at bounding box center [928, 495] width 79 height 28
type input "30163"
click at [1105, 565] on button "儲存並下一筆" at bounding box center [1119, 558] width 62 height 19
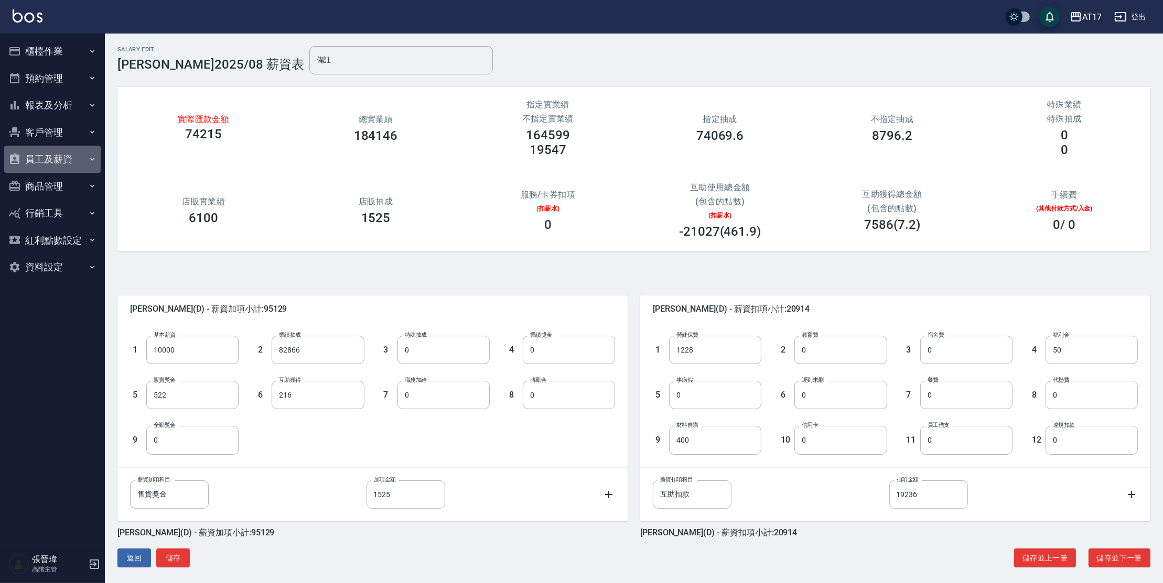
click at [53, 160] on button "員工及薪資" at bounding box center [52, 159] width 96 height 27
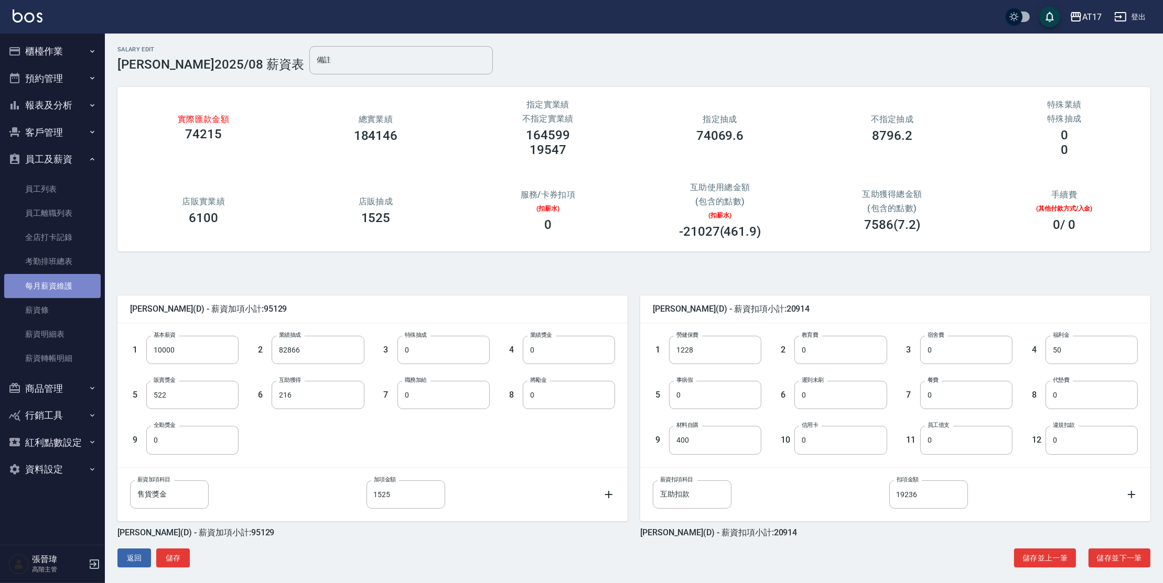
click at [75, 282] on link "每月薪資維護" at bounding box center [52, 286] width 96 height 24
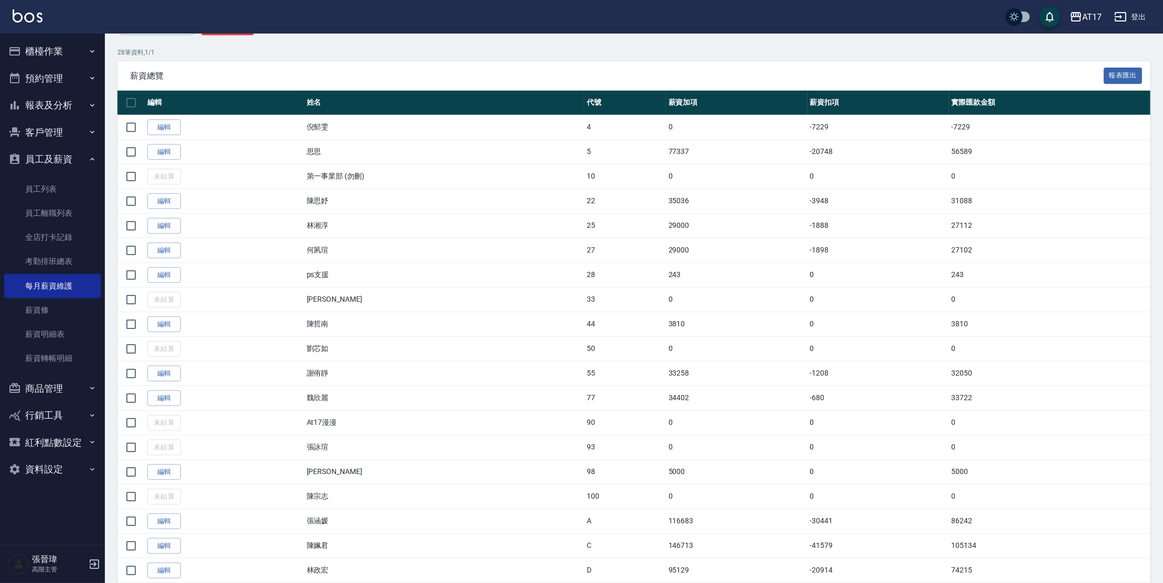
scroll to position [166, 0]
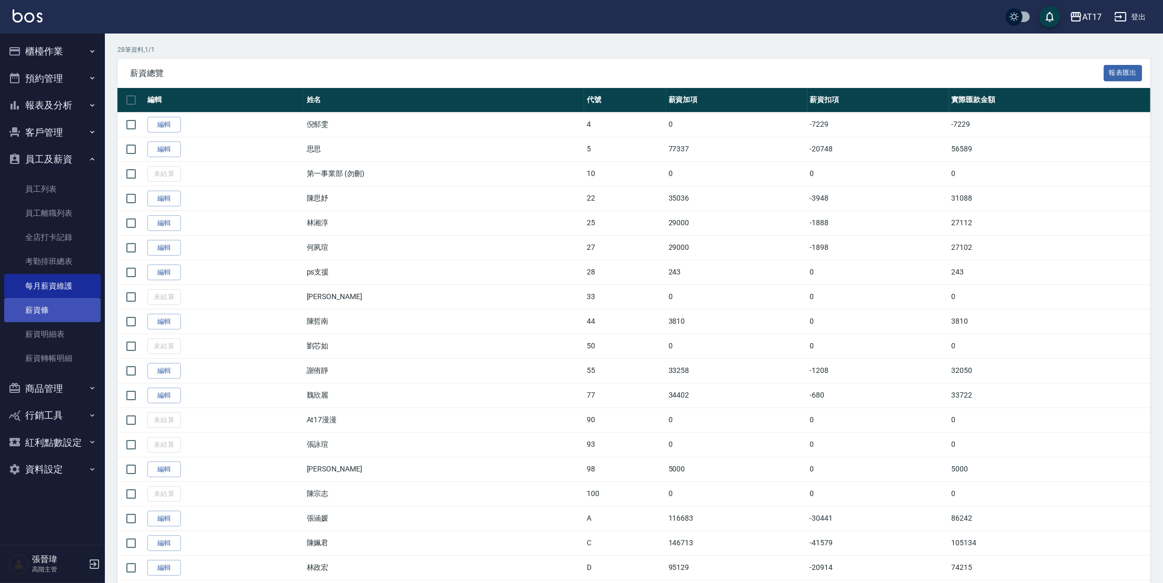
click at [65, 315] on link "薪資條" at bounding box center [52, 310] width 96 height 24
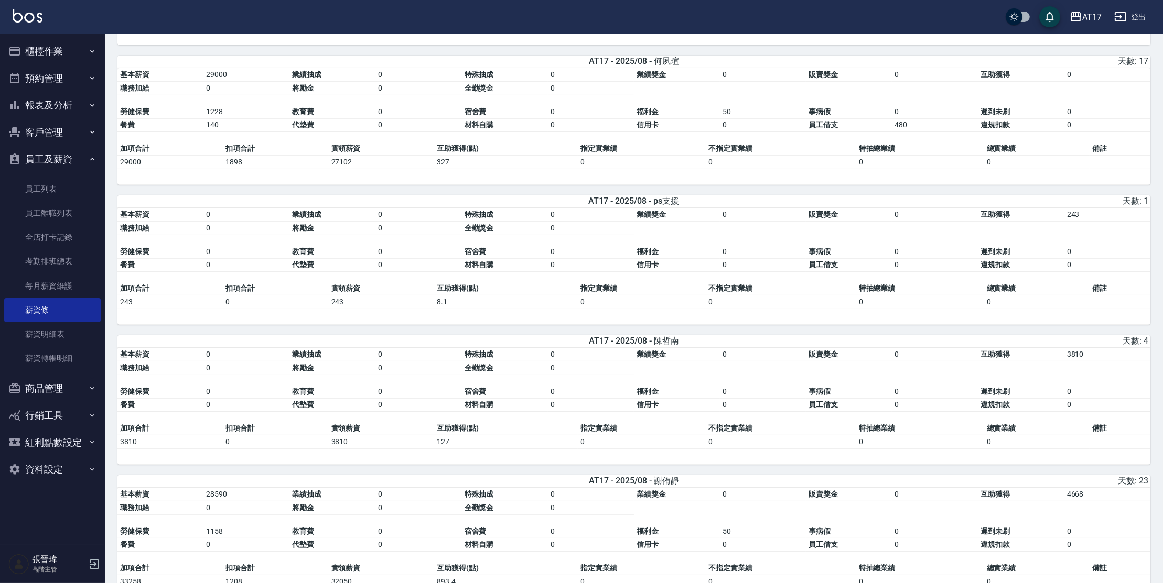
scroll to position [624, 0]
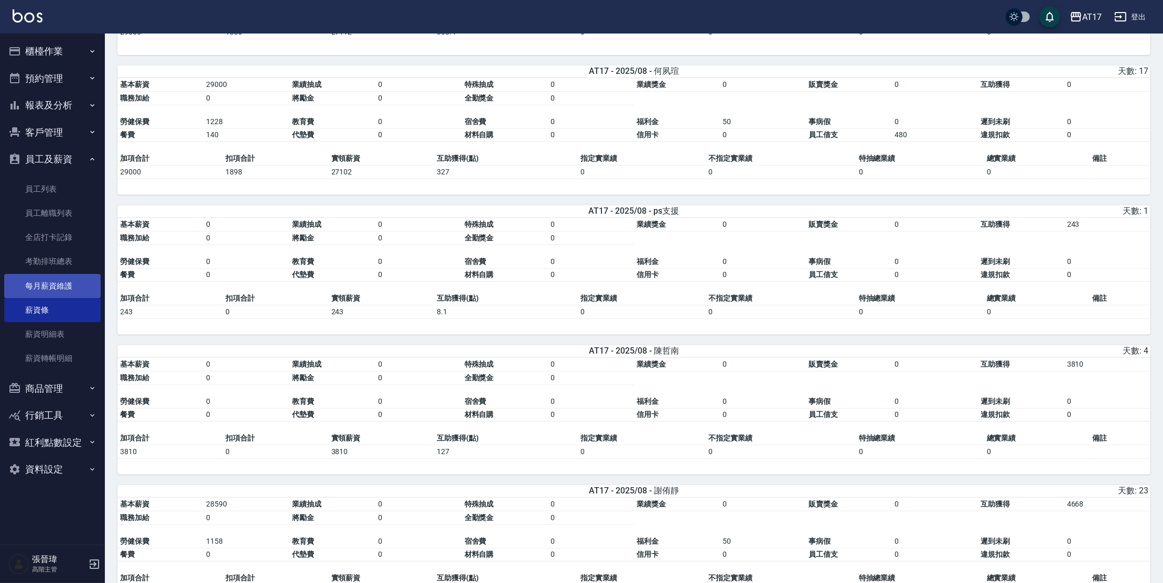
click at [74, 286] on link "每月薪資維護" at bounding box center [52, 286] width 96 height 24
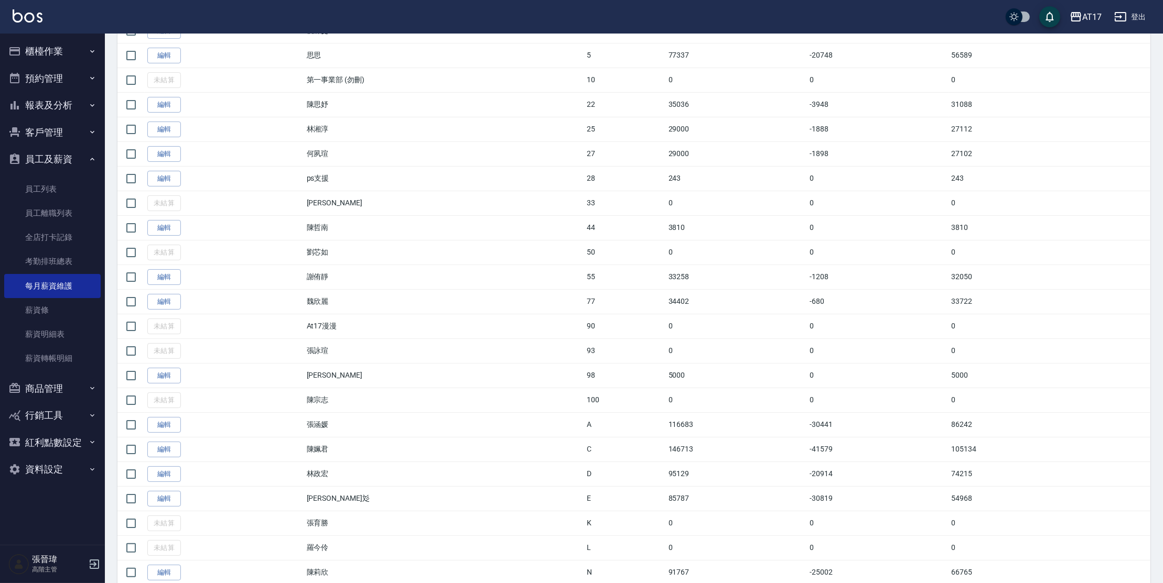
scroll to position [259, 0]
click at [47, 102] on button "報表及分析" at bounding box center [52, 105] width 96 height 27
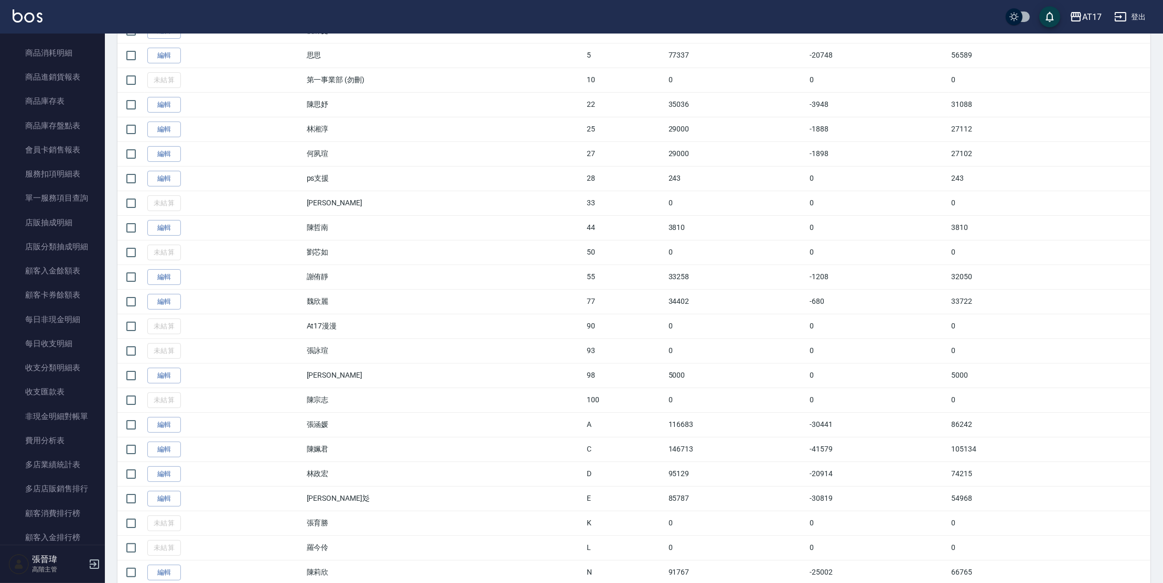
scroll to position [594, 0]
click at [46, 435] on link "費用分析表" at bounding box center [52, 438] width 96 height 24
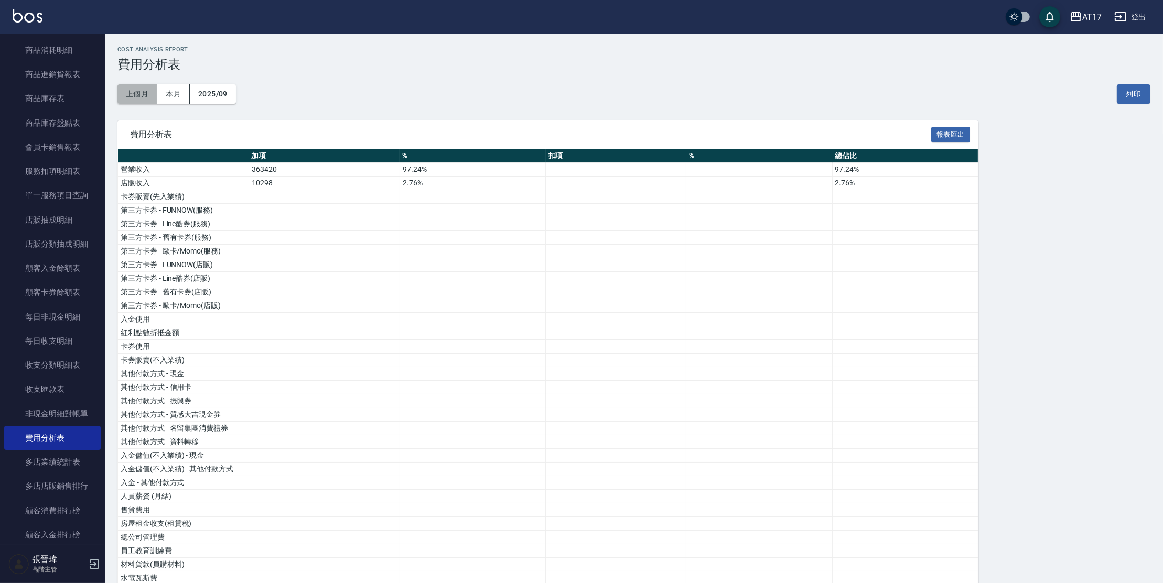
click at [146, 92] on button "上個月" at bounding box center [137, 93] width 40 height 19
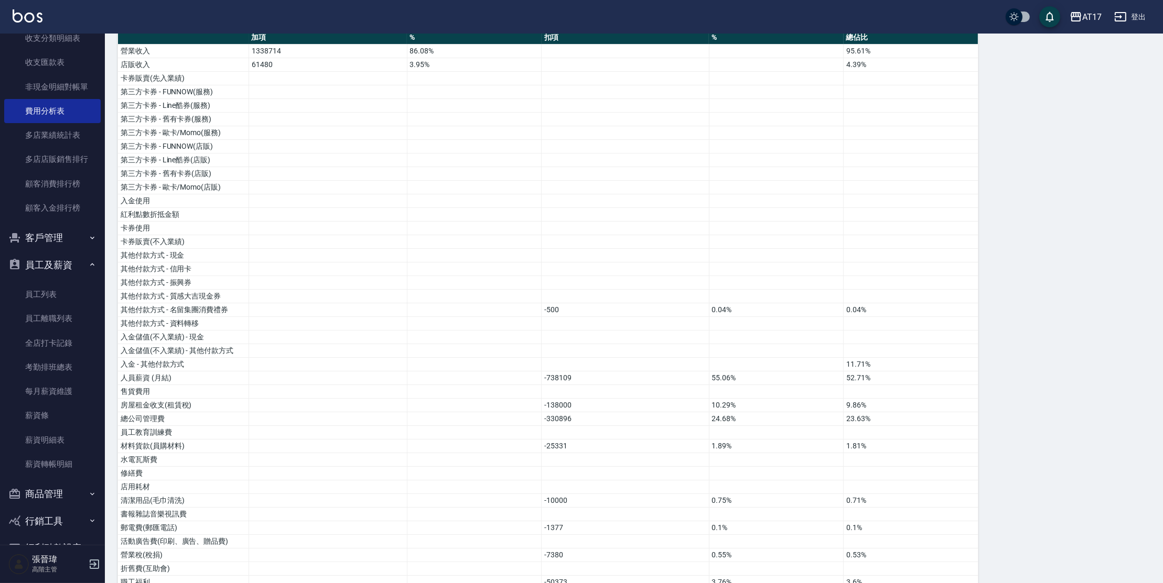
scroll to position [922, 0]
click at [78, 391] on link "每月薪資維護" at bounding box center [52, 391] width 96 height 24
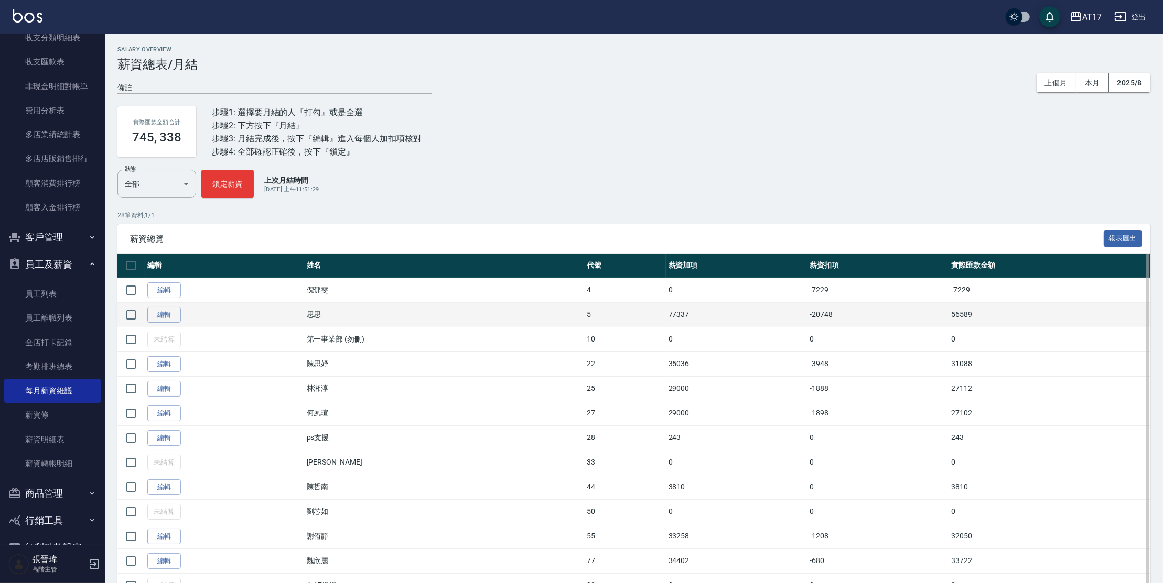
click at [179, 304] on td "編輯" at bounding box center [224, 314] width 159 height 25
click at [171, 314] on link "編輯" at bounding box center [164, 315] width 34 height 16
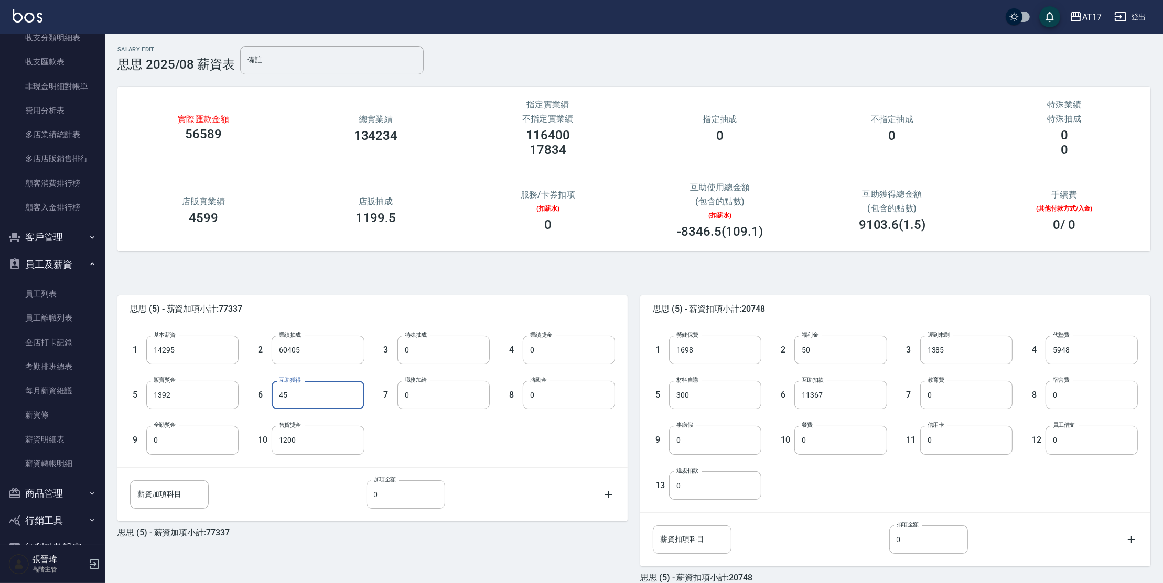
click at [278, 394] on input "45" at bounding box center [318, 395] width 92 height 28
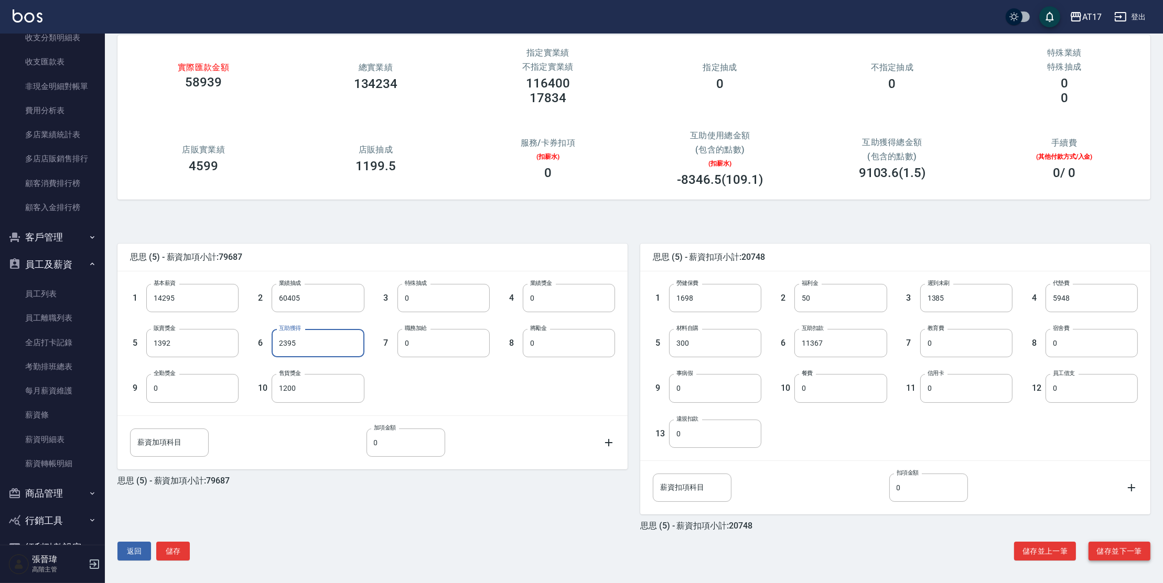
type input "2395"
click at [1117, 547] on button "儲存並下一筆" at bounding box center [1119, 551] width 62 height 19
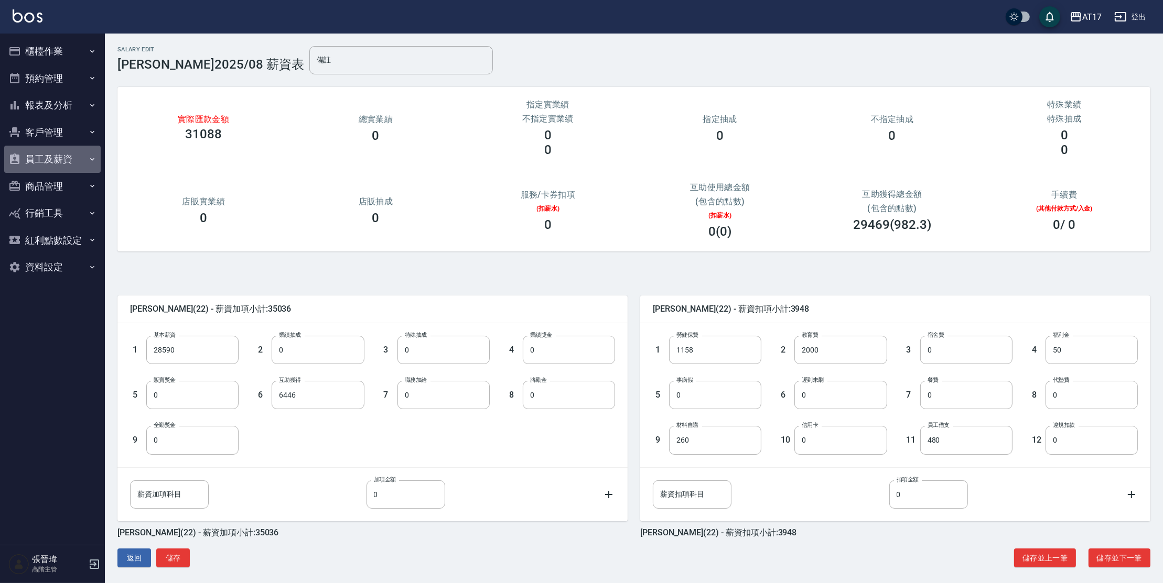
click at [60, 156] on button "員工及薪資" at bounding box center [52, 159] width 96 height 27
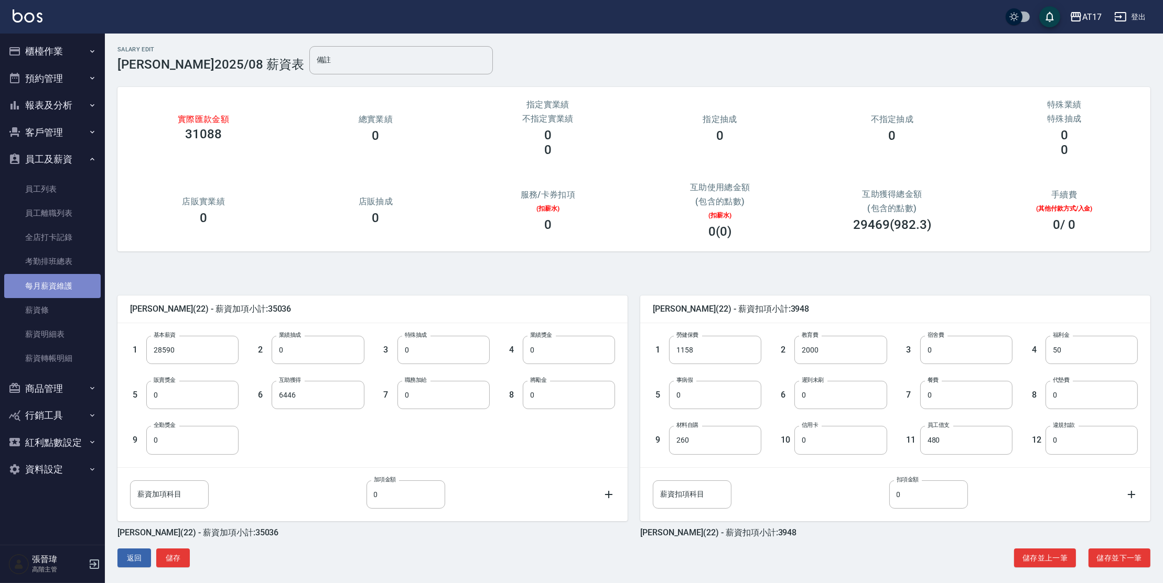
click at [88, 284] on link "每月薪資維護" at bounding box center [52, 286] width 96 height 24
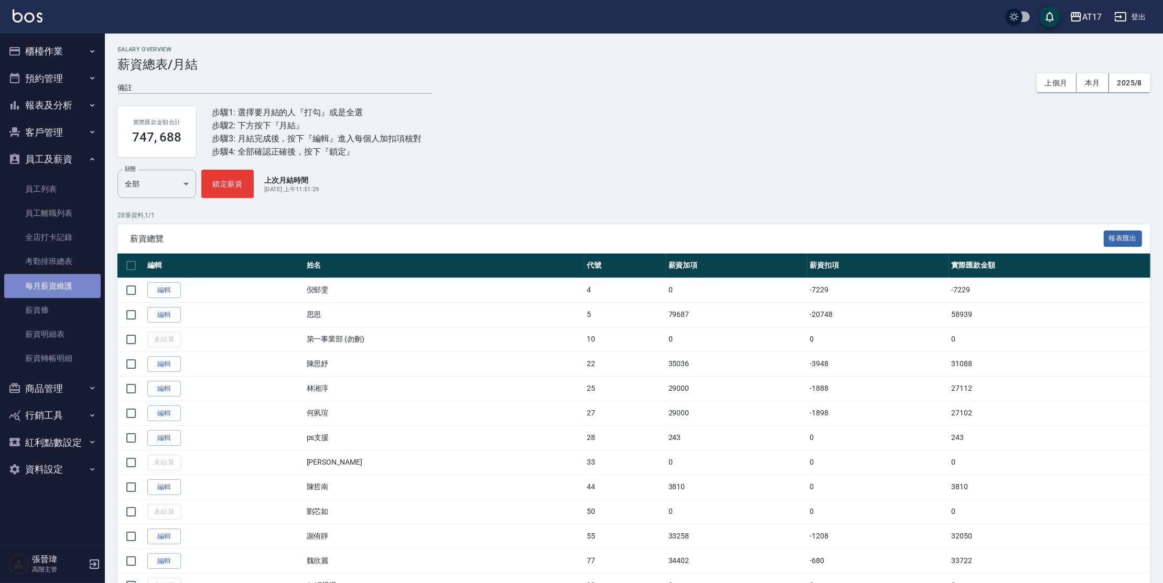
click at [75, 288] on link "每月薪資維護" at bounding box center [52, 286] width 96 height 24
click at [72, 106] on button "報表及分析" at bounding box center [52, 105] width 96 height 27
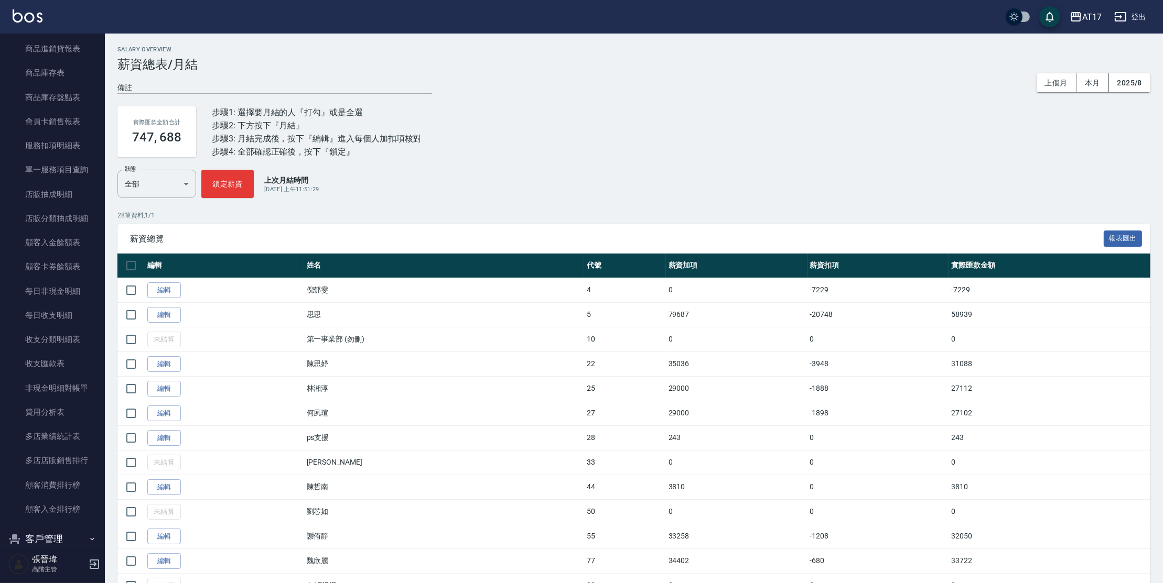
scroll to position [665, 0]
click at [64, 364] on link "費用分析表" at bounding box center [52, 367] width 96 height 24
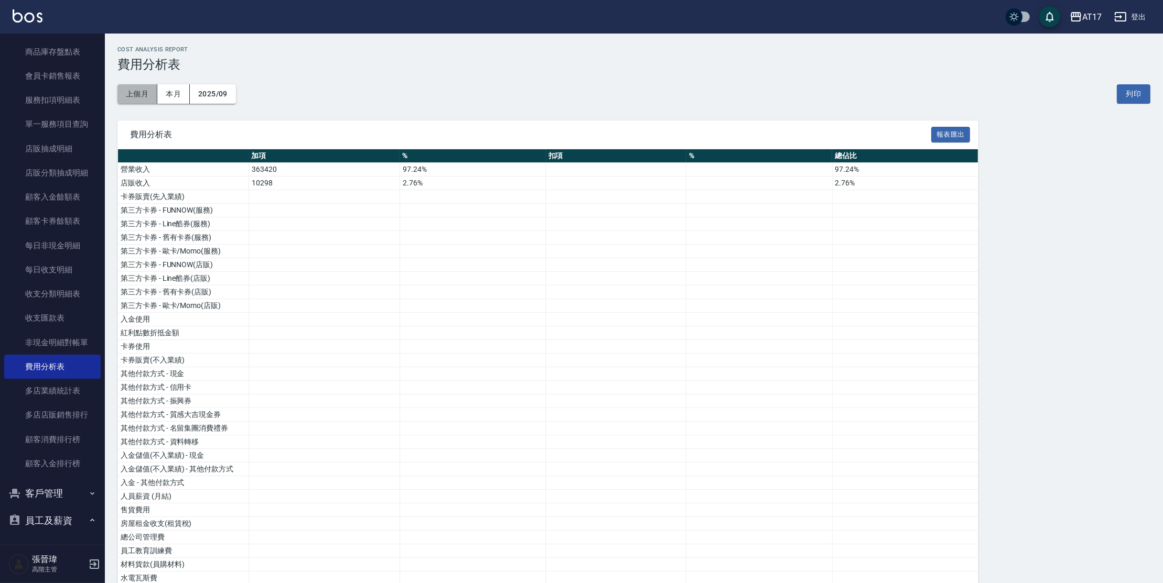
click at [139, 94] on button "上個月" at bounding box center [137, 93] width 40 height 19
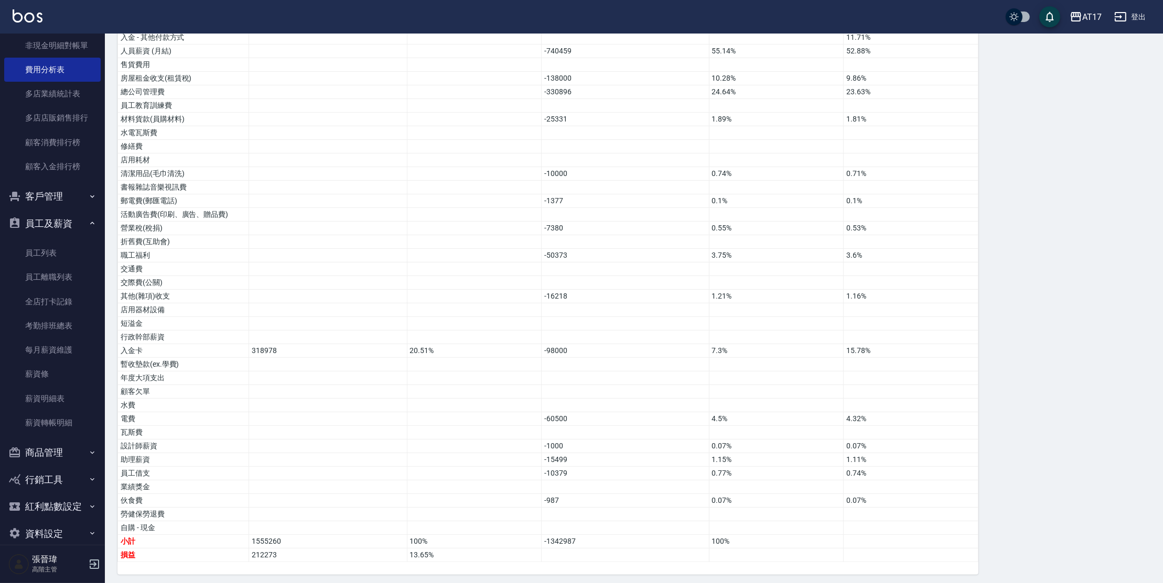
scroll to position [977, 0]
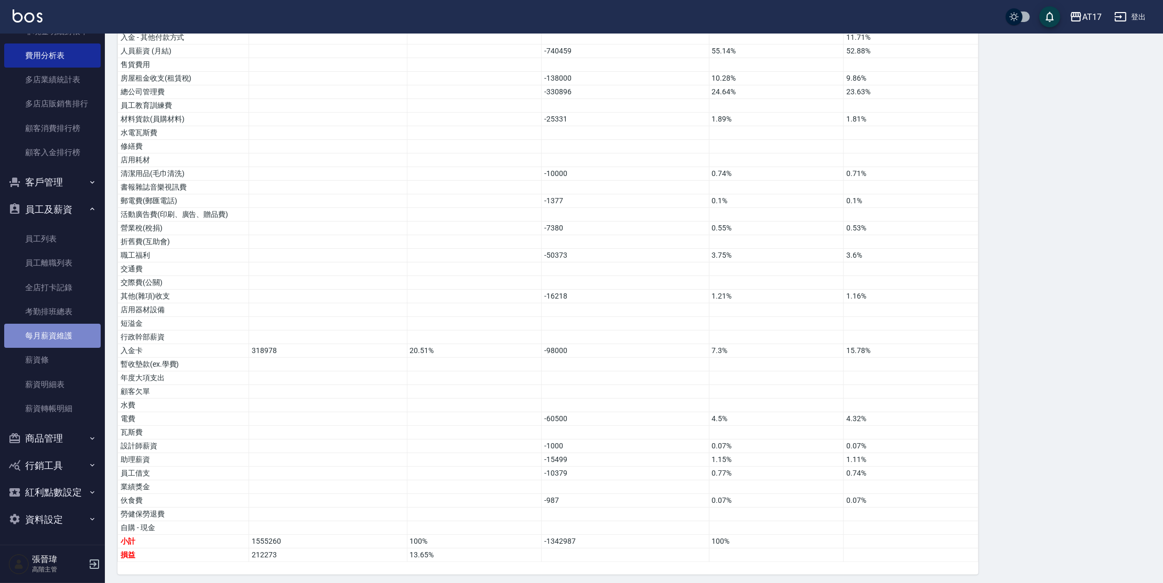
click at [65, 334] on link "每月薪資維護" at bounding box center [52, 336] width 96 height 24
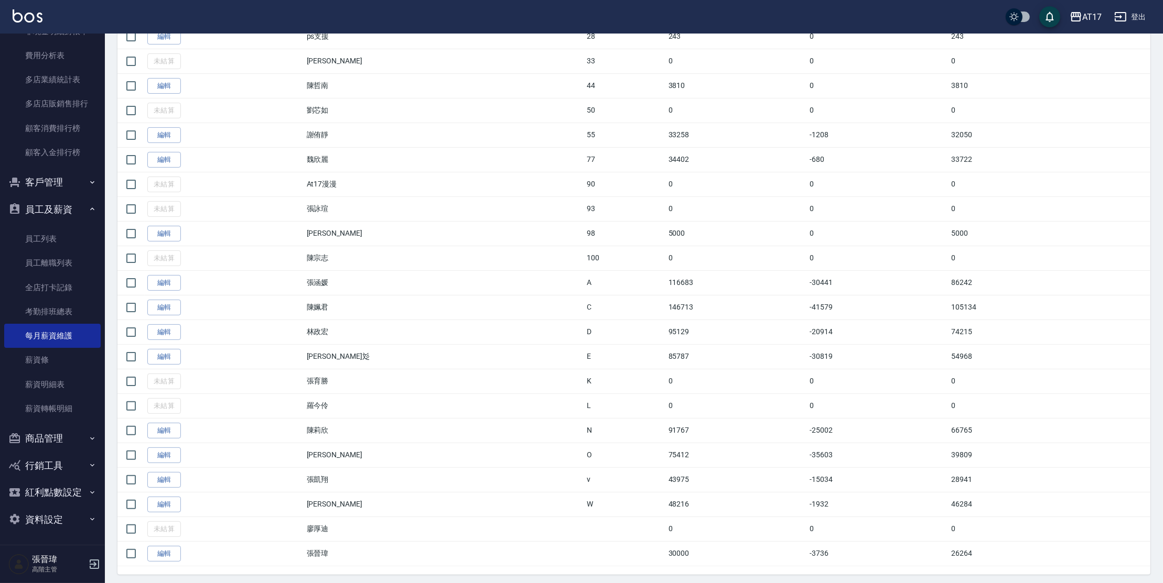
scroll to position [416, 0]
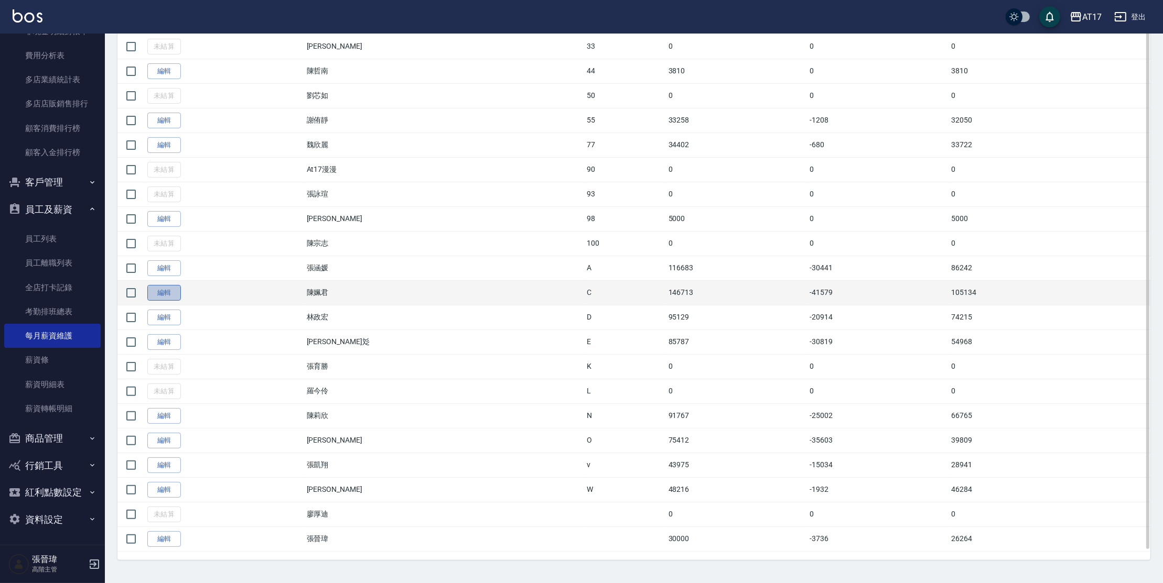
click at [163, 296] on link "編輯" at bounding box center [164, 293] width 34 height 16
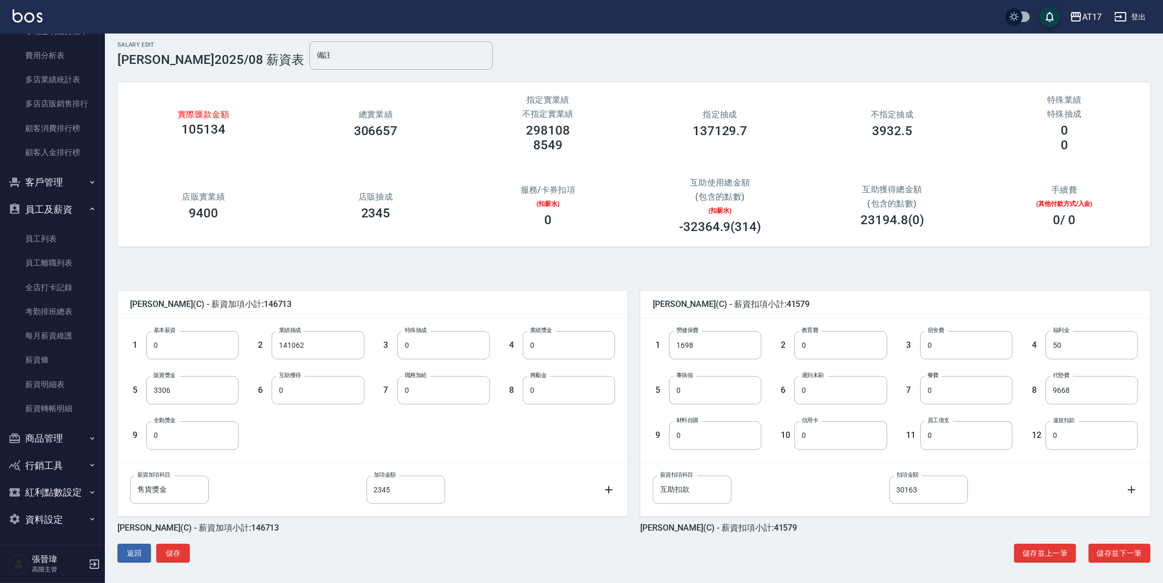
scroll to position [6, 0]
